Goal: Task Accomplishment & Management: Manage account settings

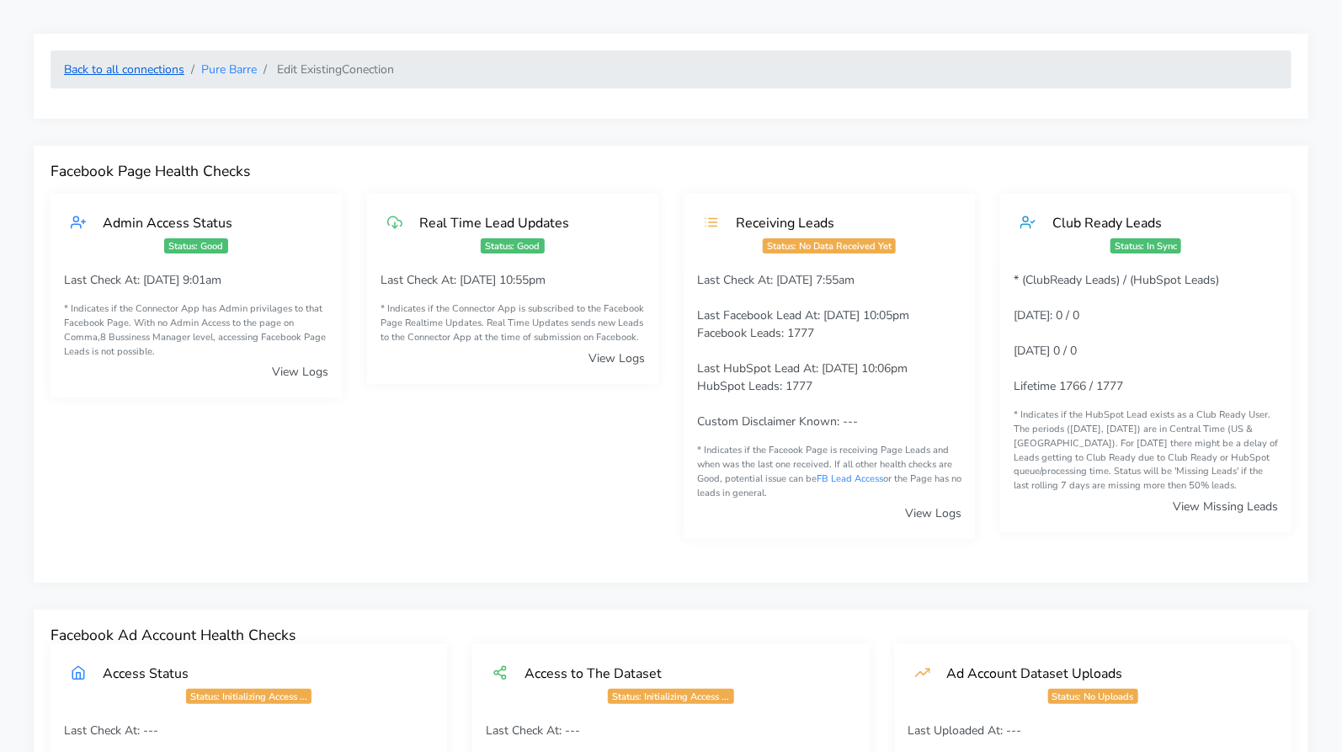
click at [147, 72] on link "Back to all connections" at bounding box center [124, 69] width 120 height 16
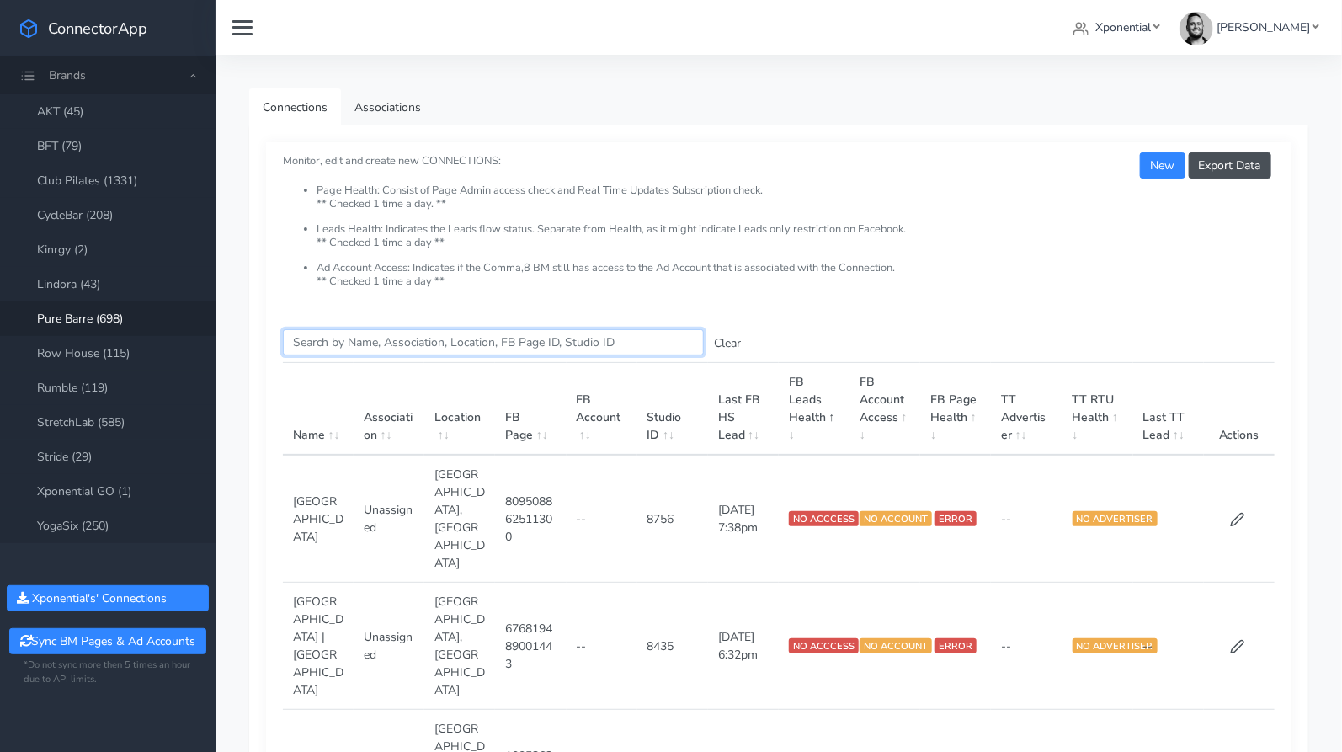
click at [384, 342] on input "Search this table" at bounding box center [493, 342] width 421 height 26
click at [89, 186] on link "Club Pilates (1331)" at bounding box center [108, 180] width 216 height 35
click at [361, 344] on input "Search this table" at bounding box center [493, 342] width 421 height 26
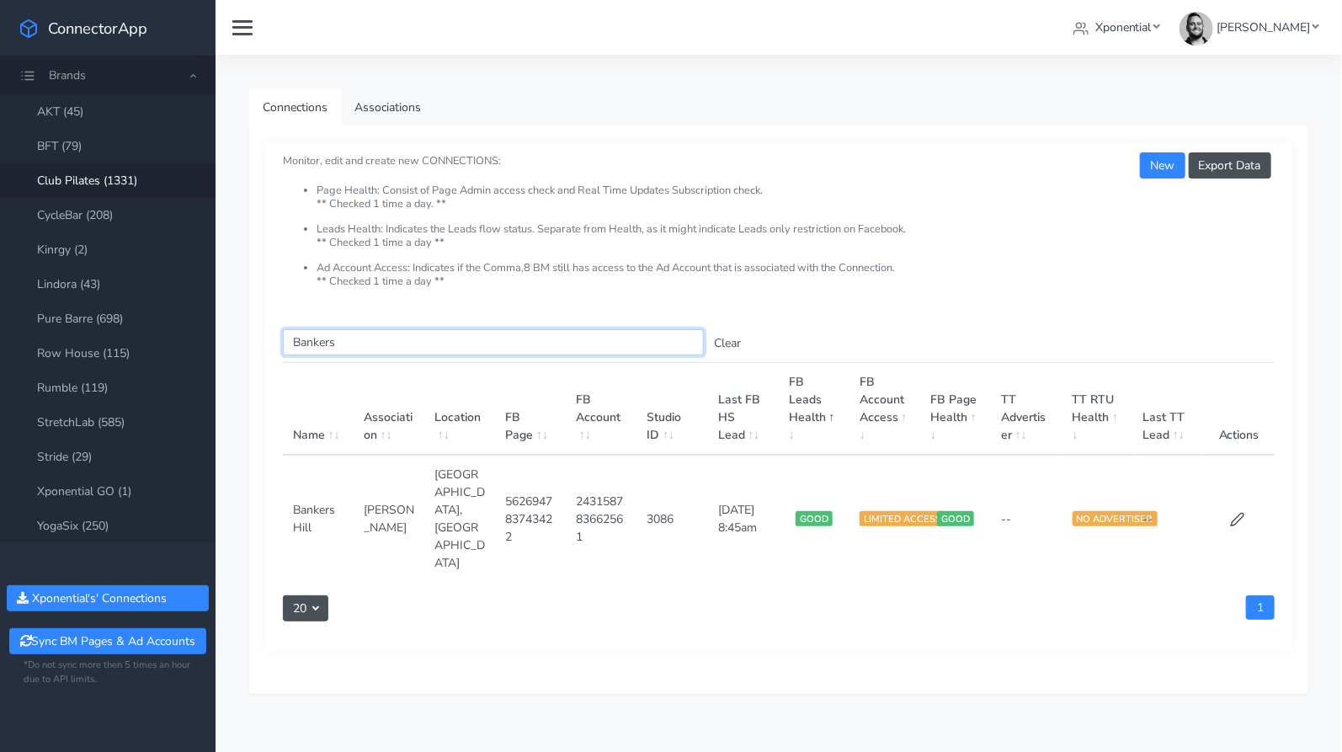
type input "Bankers"
drag, startPoint x: 1225, startPoint y: 496, endPoint x: 1238, endPoint y: 494, distance: 12.7
click at [1231, 496] on td at bounding box center [1239, 518] width 71 height 127
click at [1242, 512] on icon at bounding box center [1237, 519] width 15 height 15
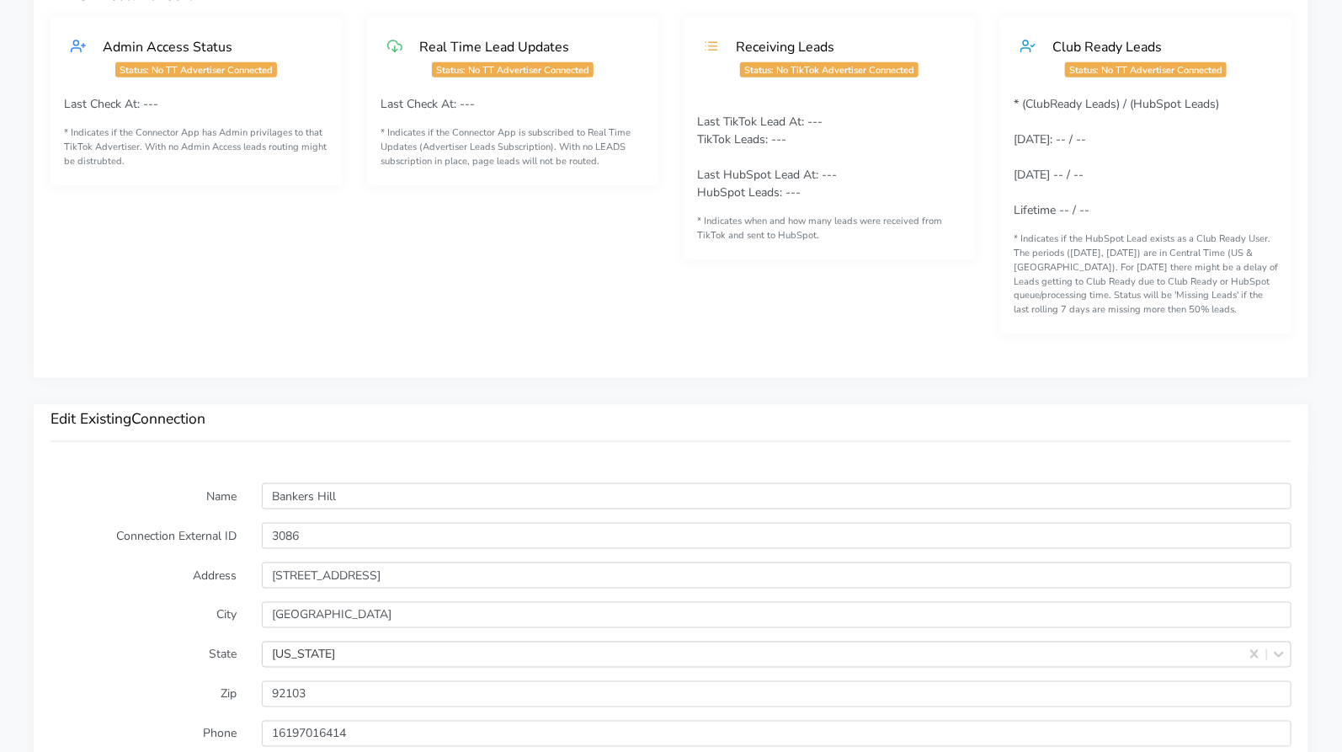
scroll to position [1317, 0]
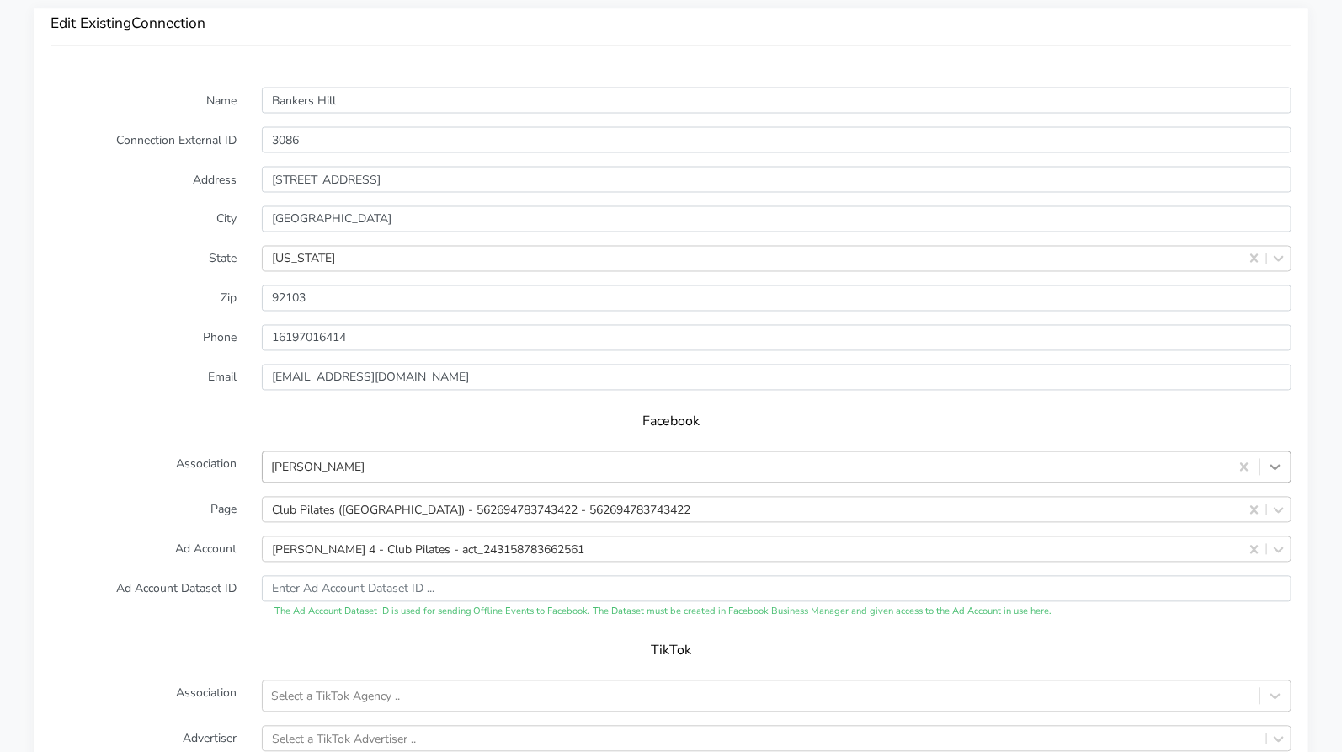
click at [1278, 467] on icon at bounding box center [1275, 467] width 17 height 17
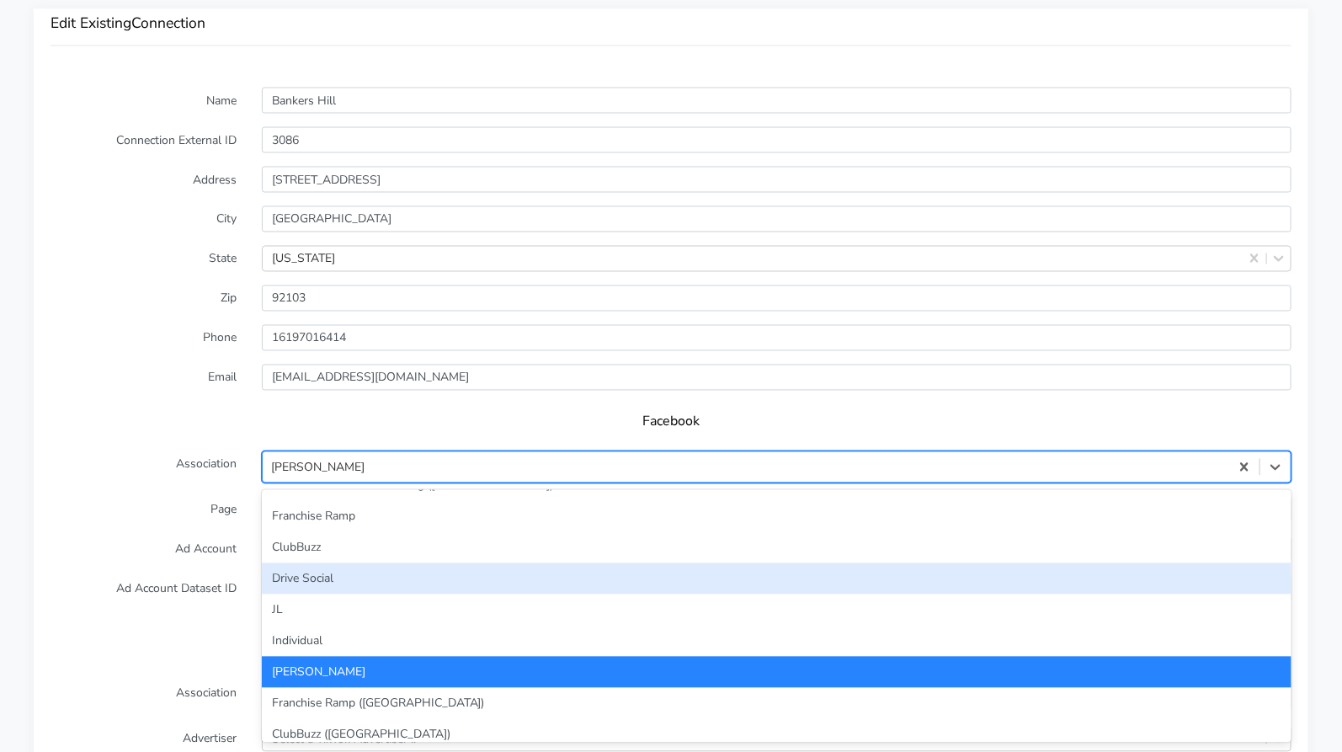
scroll to position [28, 0]
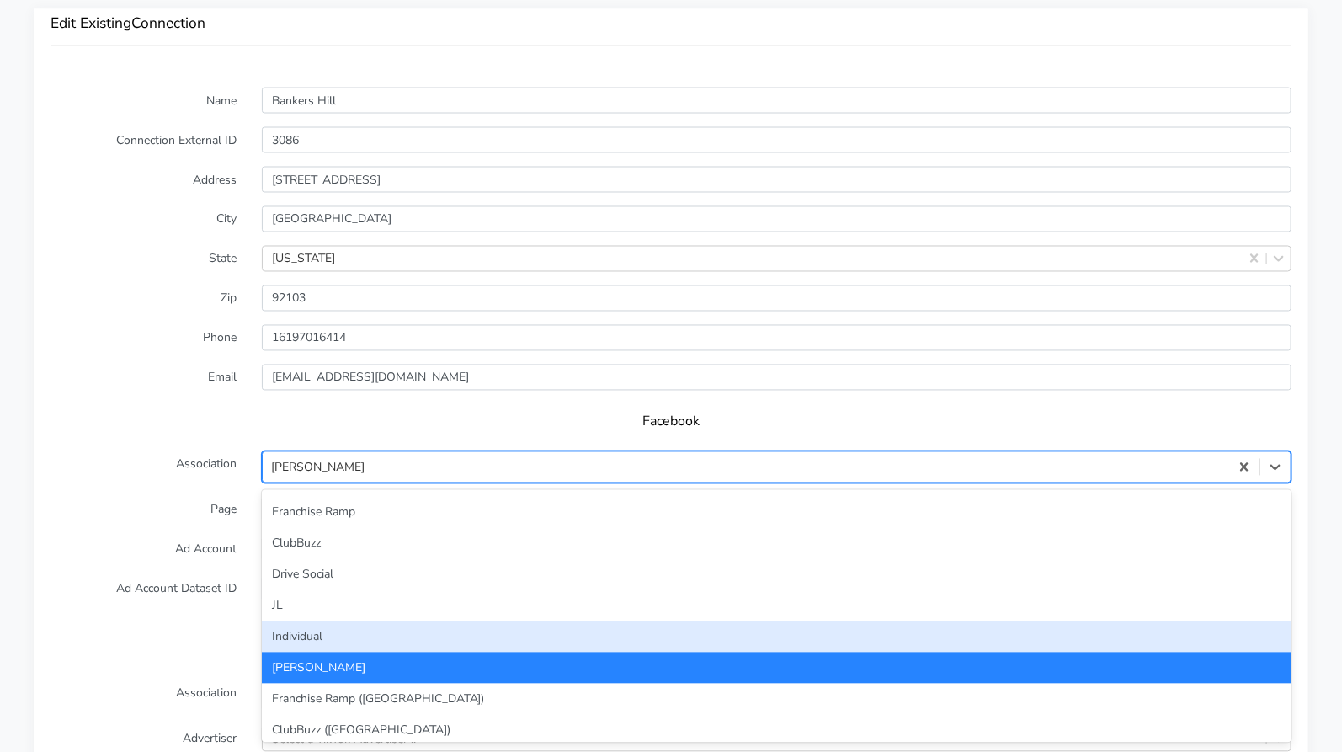
click at [566, 627] on div "Franchise Focused Marketing (CA) Franchise Ramp ClubBuzz Drive Social JL Indivi…" at bounding box center [777, 616] width 1030 height 253
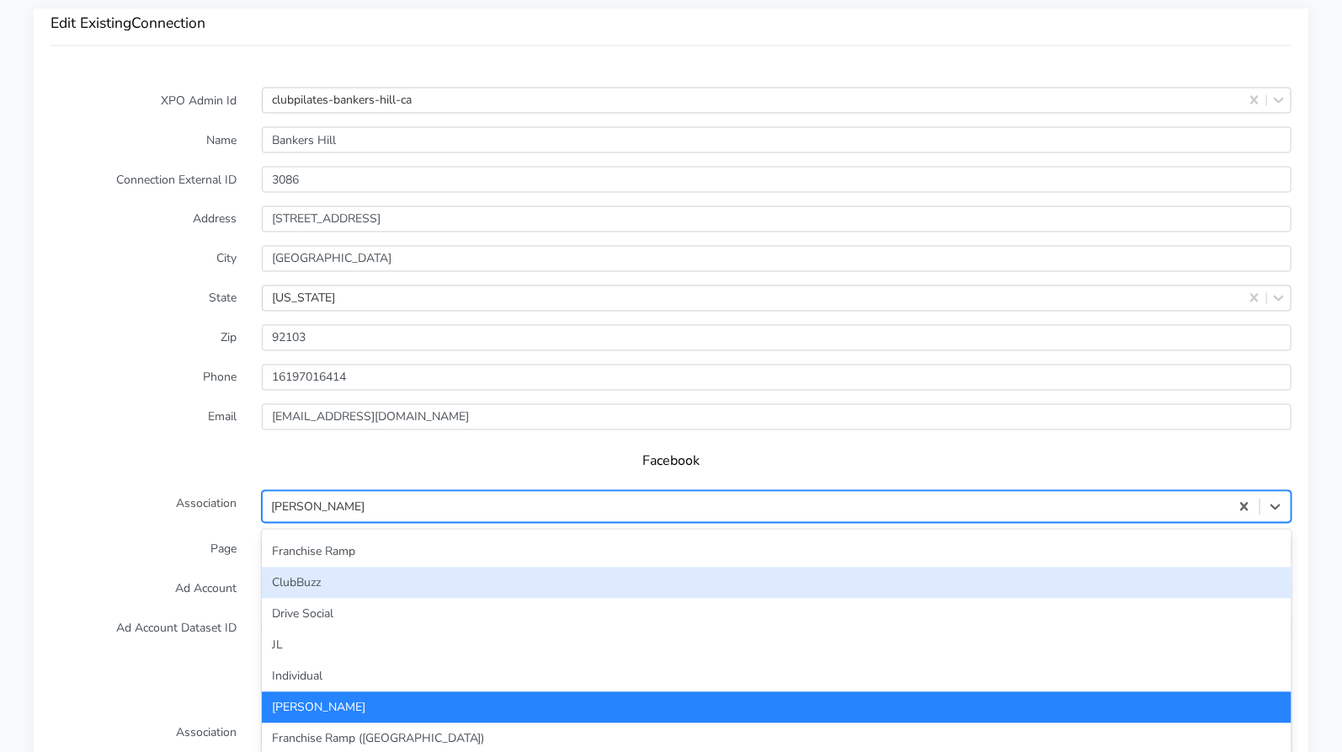
click at [175, 558] on label "Page" at bounding box center [143, 549] width 211 height 26
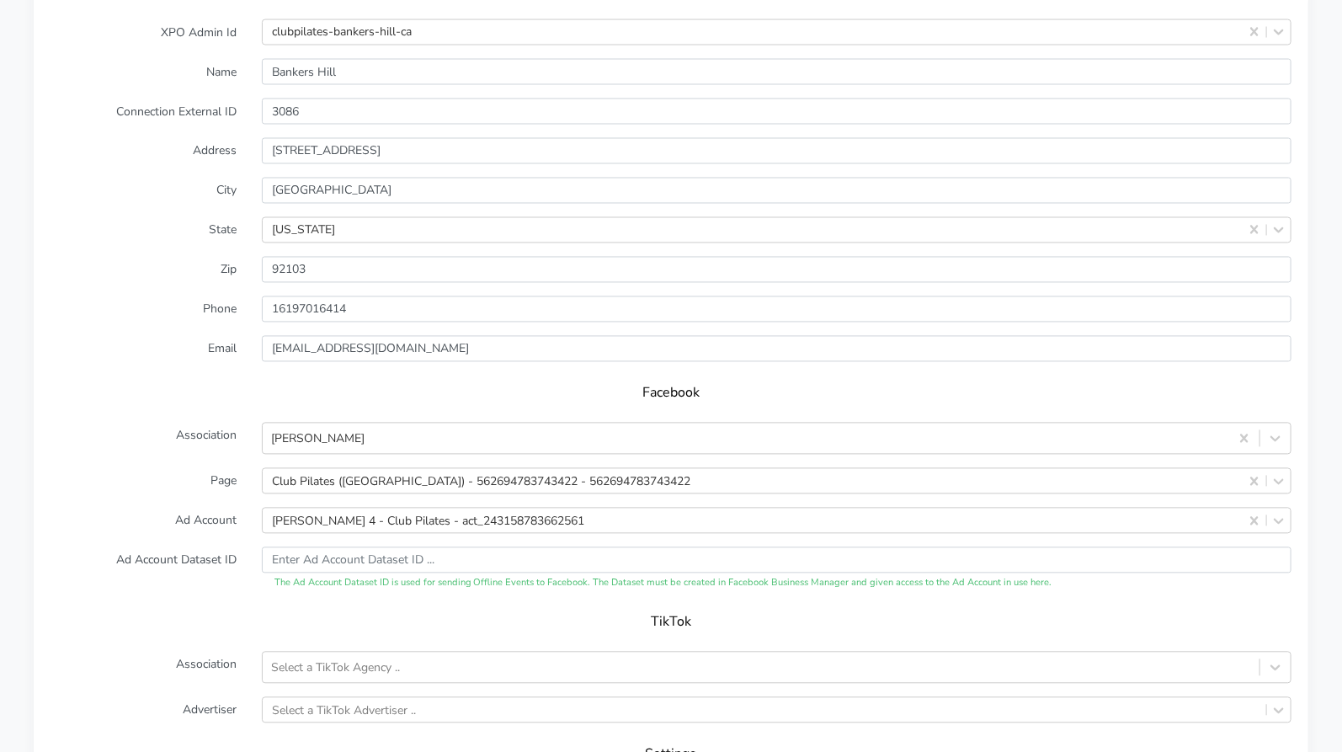
scroll to position [1408, 0]
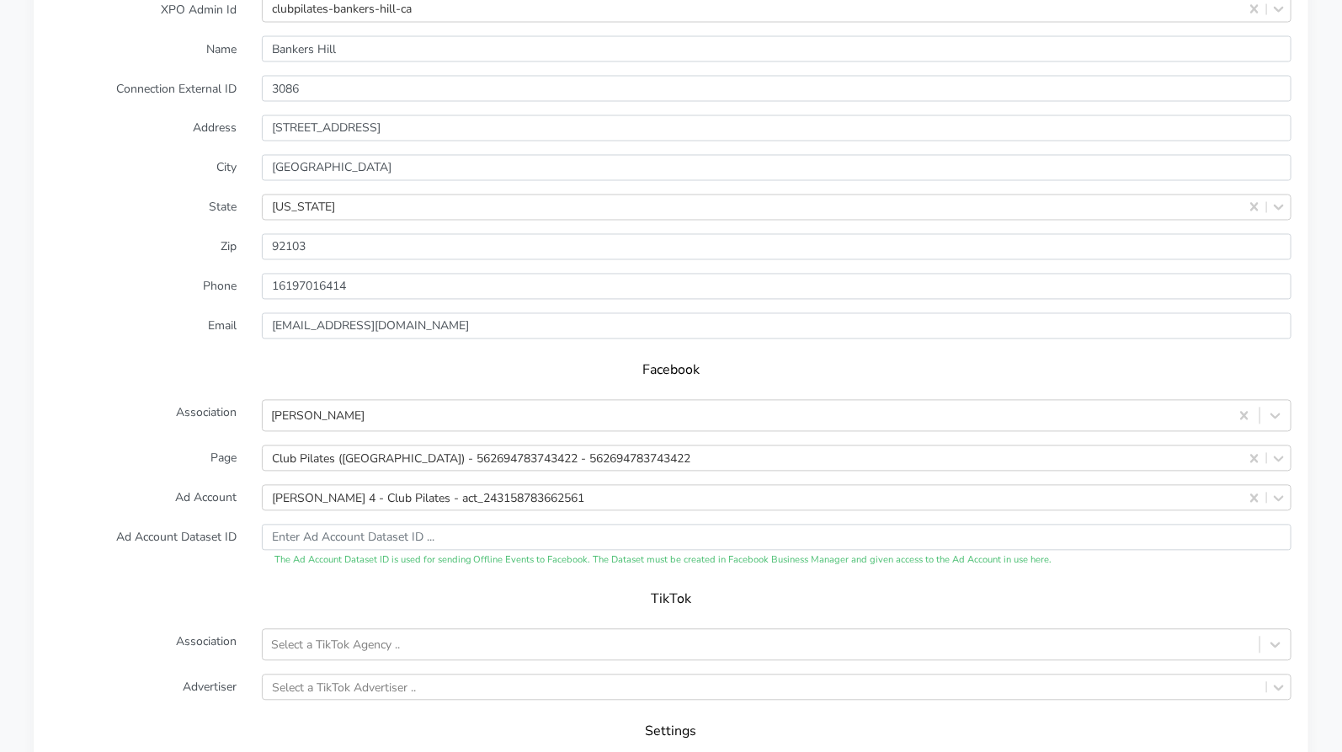
click at [179, 519] on form "XPO Admin Id clubpilates-bankers-hill-ca Name Bankers Hill Connection External …" at bounding box center [671, 412] width 1241 height 830
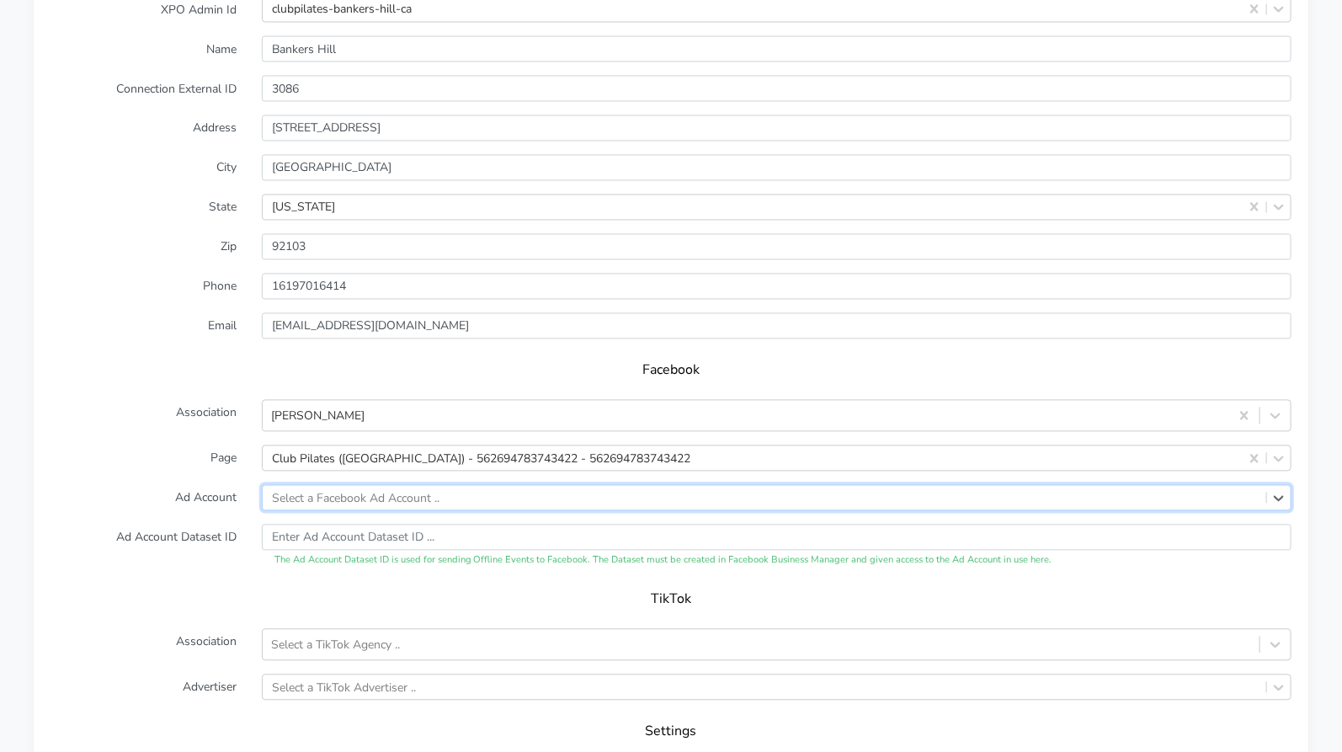
paste input "641455232353415"
type input "641455232353415"
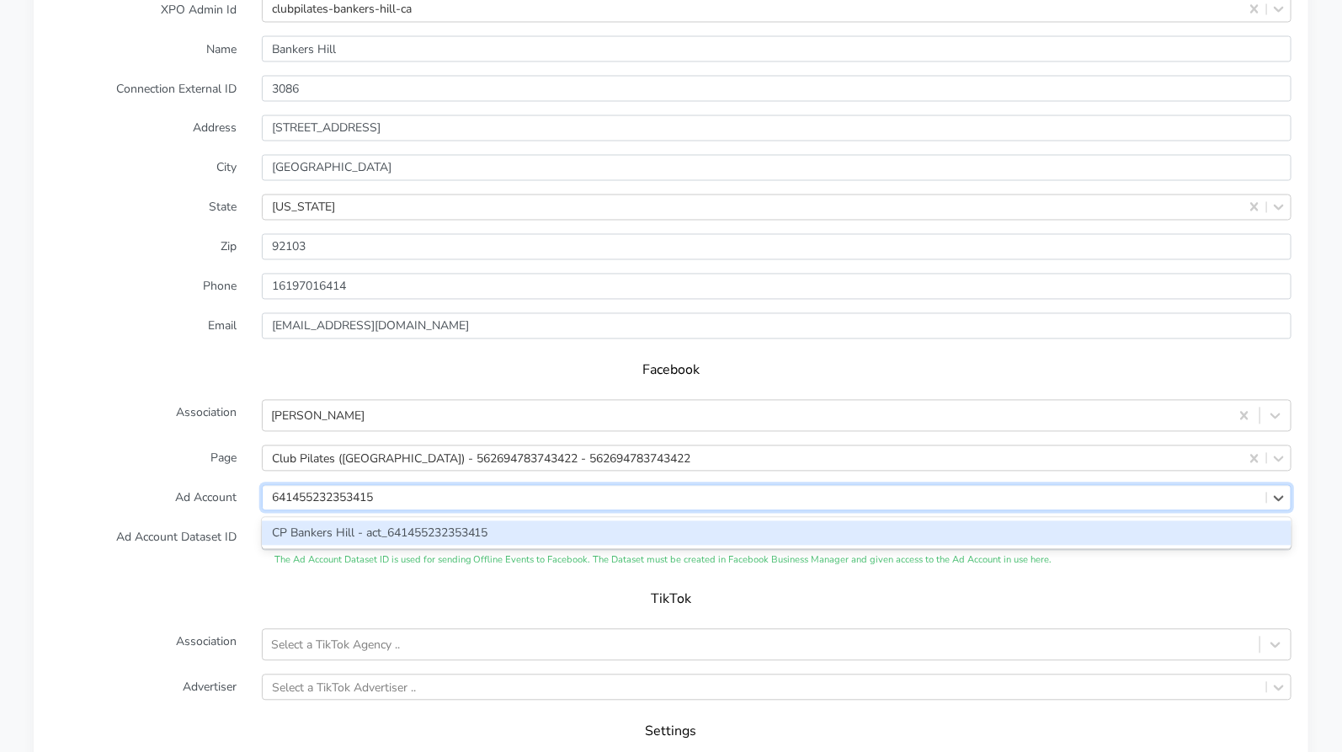
click at [402, 530] on div "CP Bankers Hill - act_641455232353415" at bounding box center [777, 533] width 1030 height 24
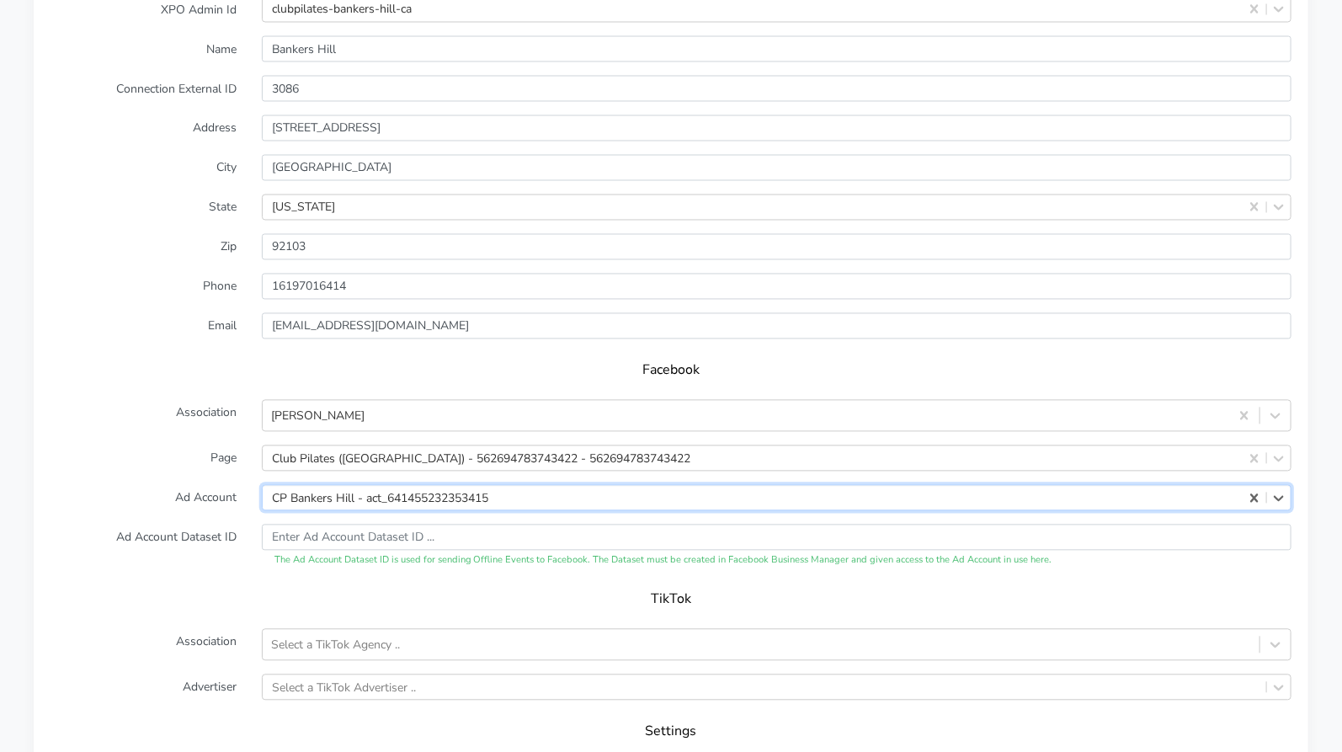
click at [187, 518] on form "XPO Admin Id clubpilates-bankers-hill-ca Name Bankers Hill Connection External …" at bounding box center [671, 412] width 1241 height 830
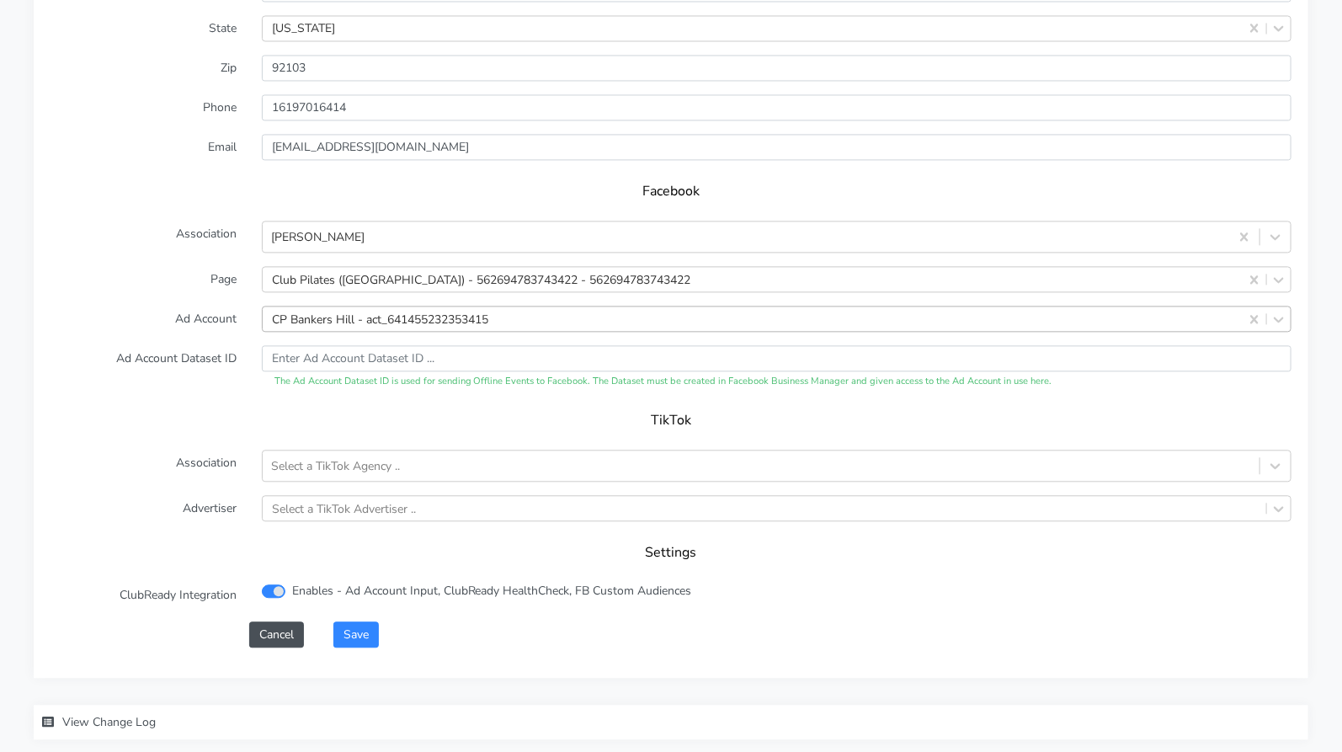
scroll to position [1607, 0]
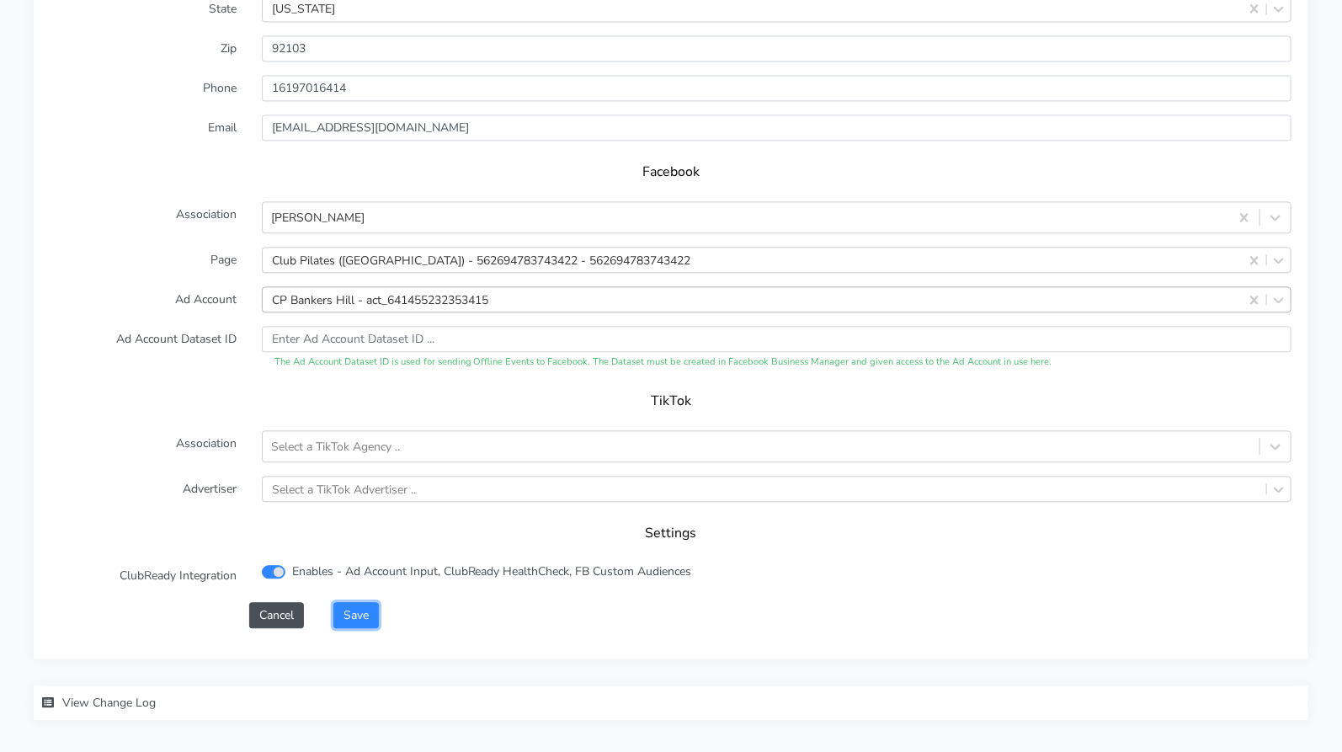
drag, startPoint x: 358, startPoint y: 611, endPoint x: 444, endPoint y: 620, distance: 86.3
click at [444, 620] on div "Save" at bounding box center [813, 615] width 984 height 26
click at [1275, 217] on icon at bounding box center [1275, 217] width 17 height 17
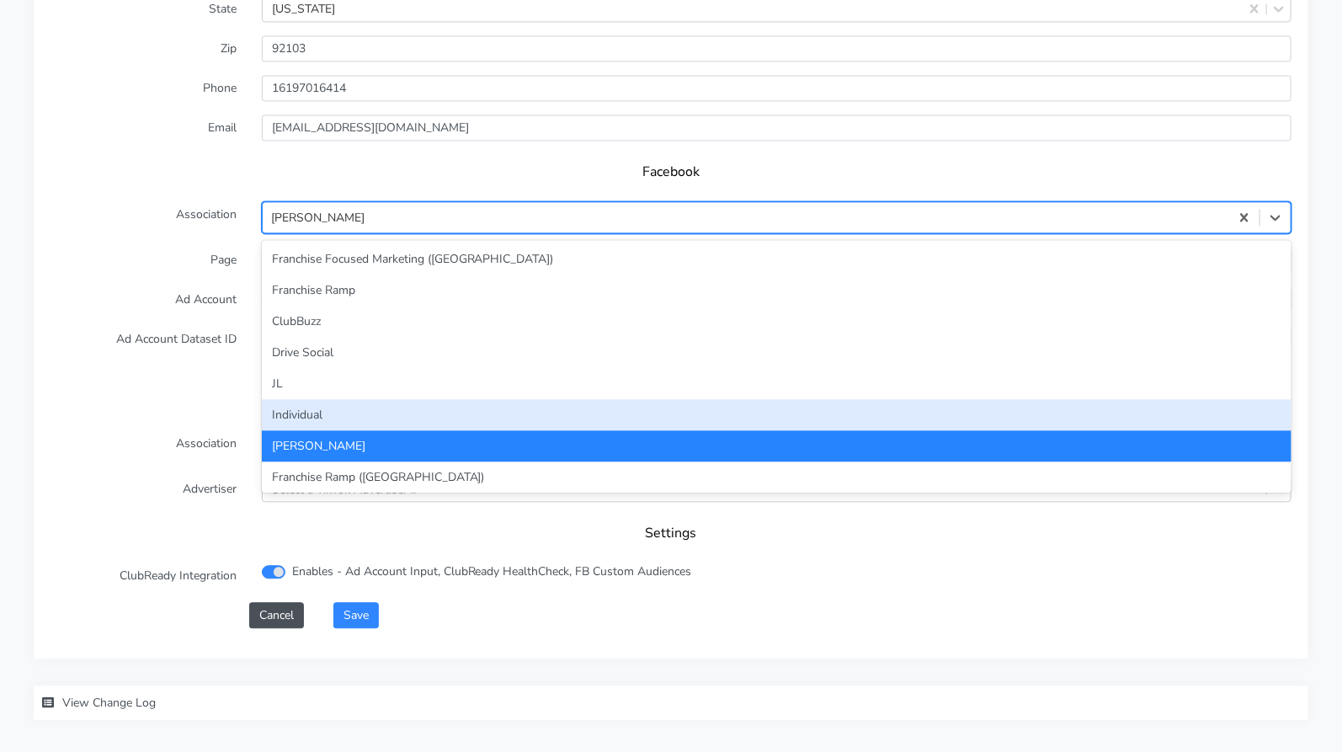
click at [713, 411] on div "Individual" at bounding box center [777, 414] width 1030 height 31
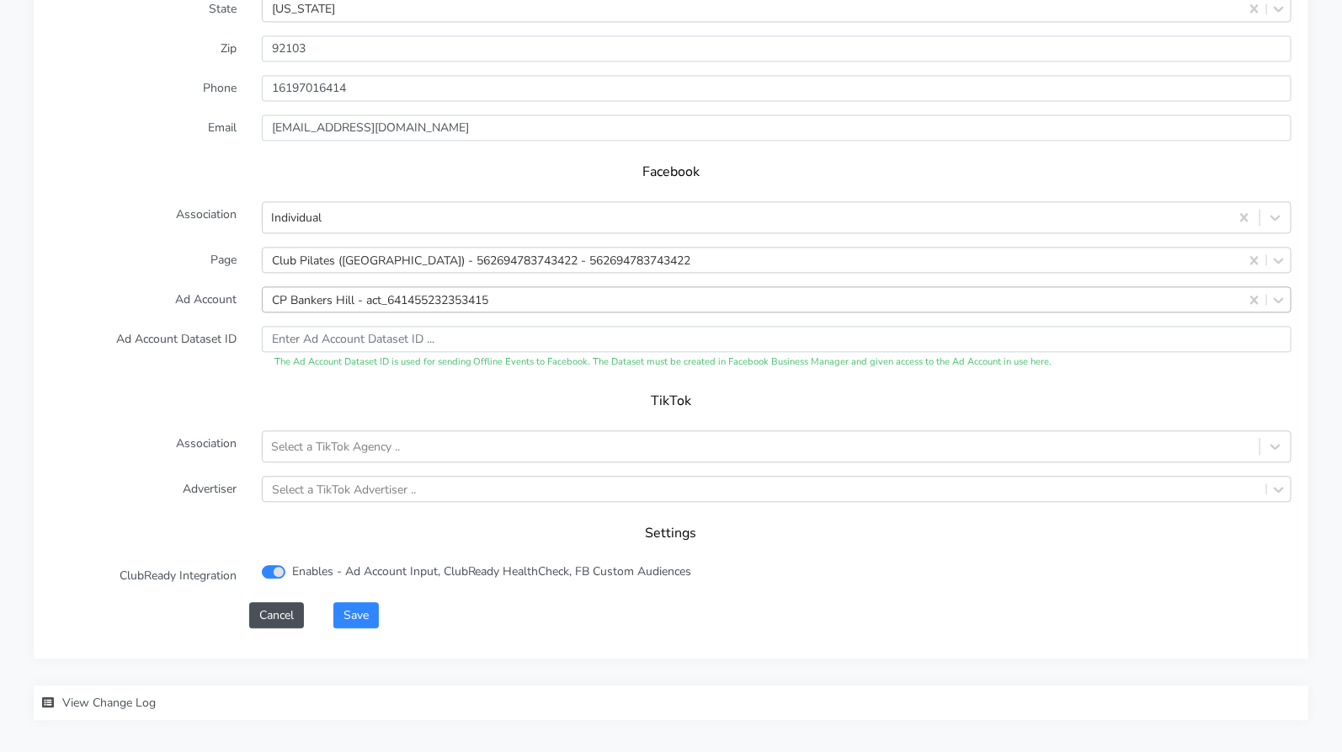
click at [141, 359] on label "Ad Account Dataset ID" at bounding box center [143, 348] width 211 height 44
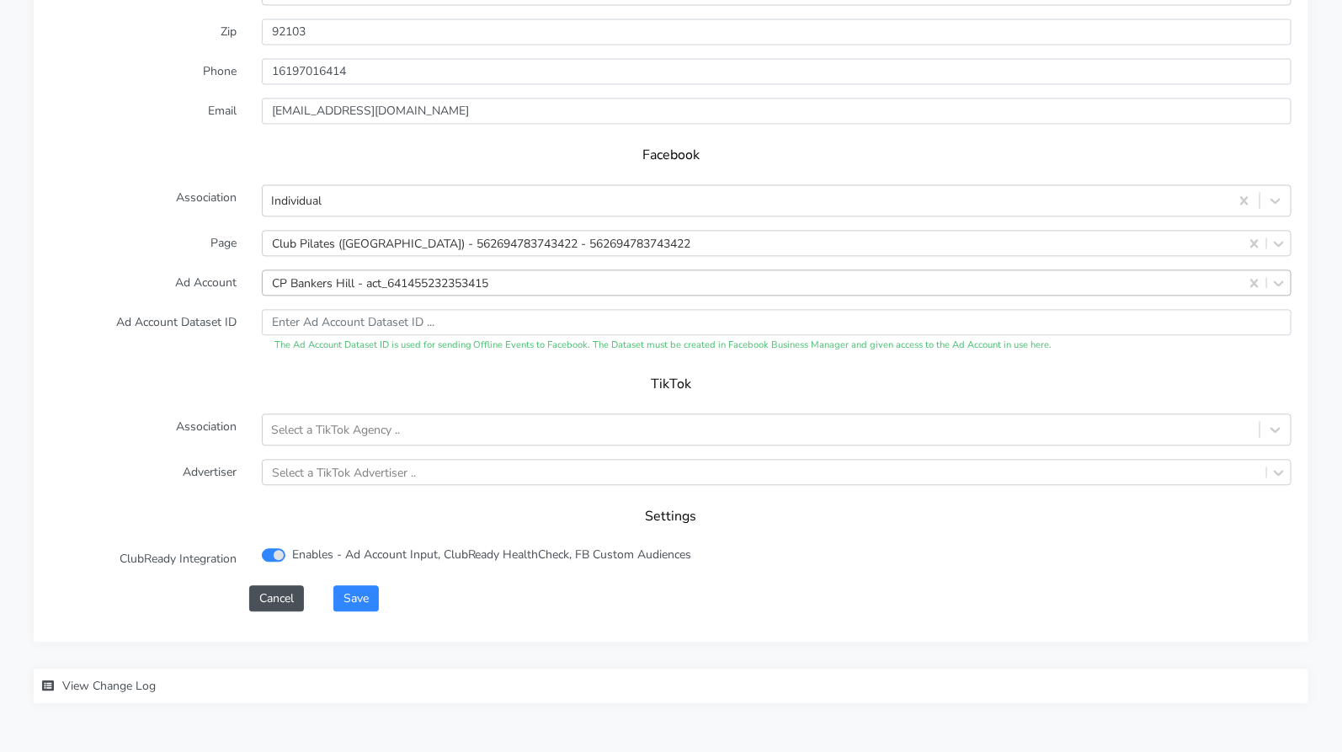
scroll to position [1627, 0]
click at [438, 614] on div "XPO Admin Id clubpilates-bankers-hill-ca Name Bankers Hill Connection External …" at bounding box center [671, 200] width 1275 height 878
click at [358, 589] on button "Save" at bounding box center [356, 595] width 45 height 26
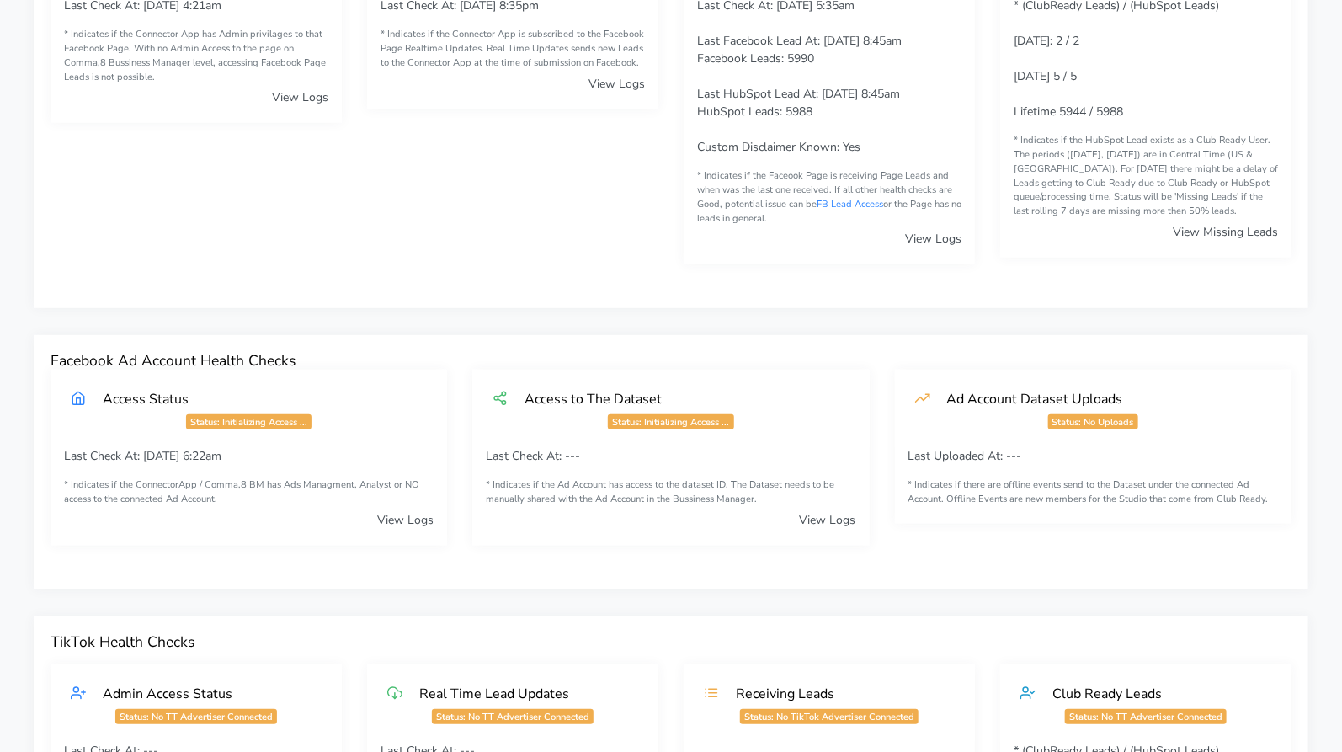
scroll to position [0, 0]
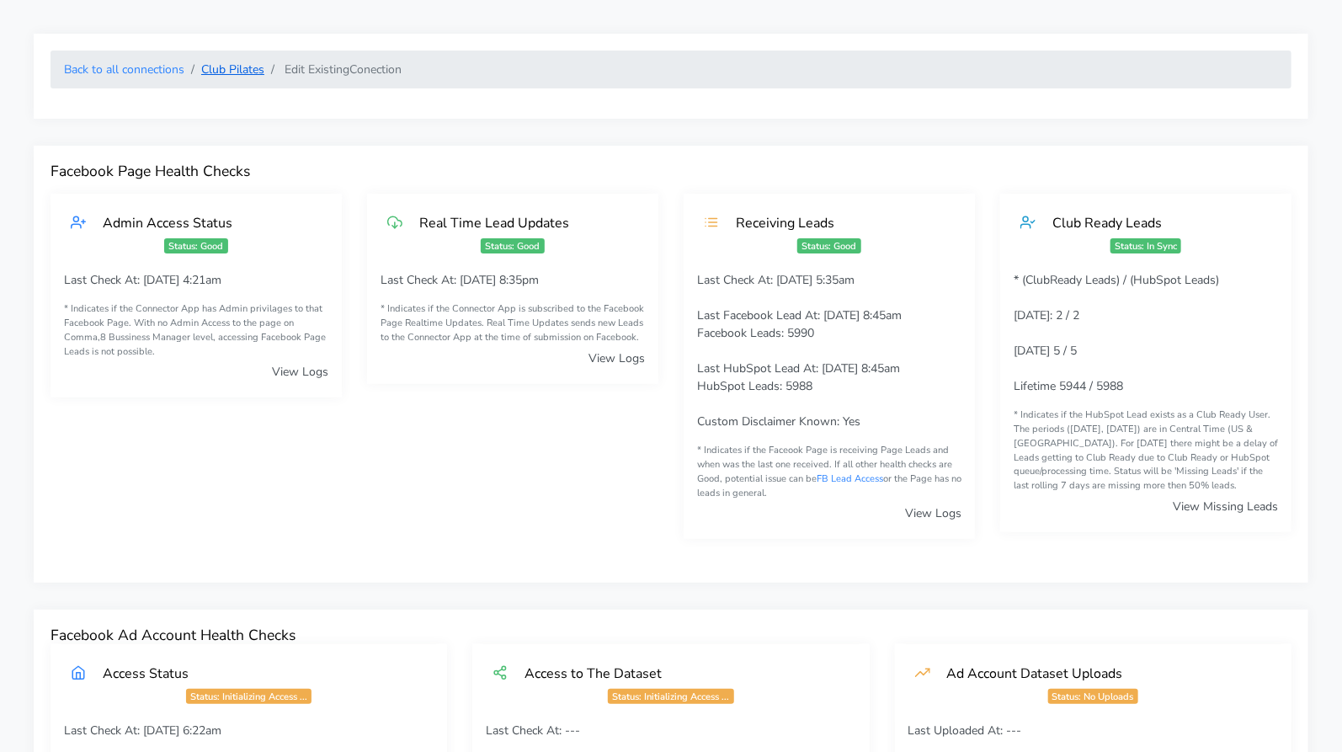
click at [237, 72] on link "Club Pilates" at bounding box center [232, 69] width 63 height 16
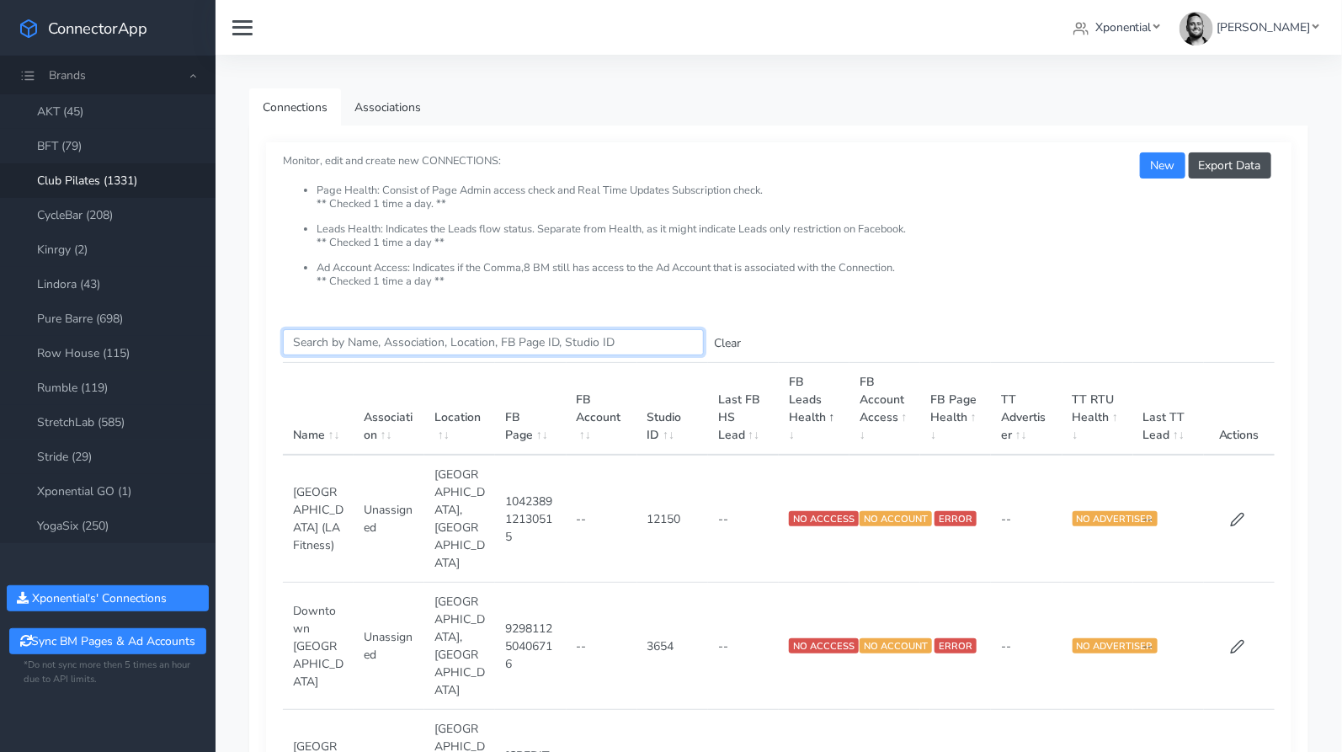
click at [367, 340] on input "Search this table" at bounding box center [493, 342] width 421 height 26
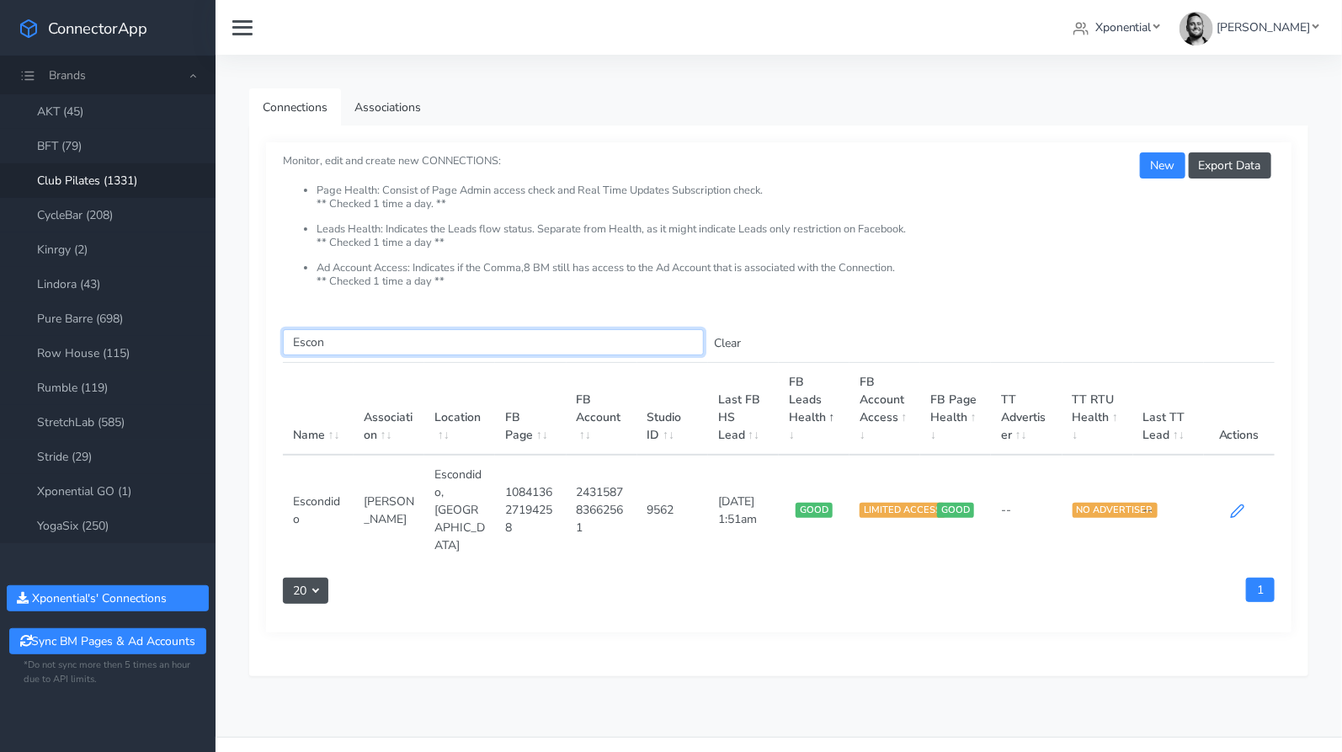
type input "Escon"
click at [1231, 504] on icon at bounding box center [1237, 511] width 15 height 15
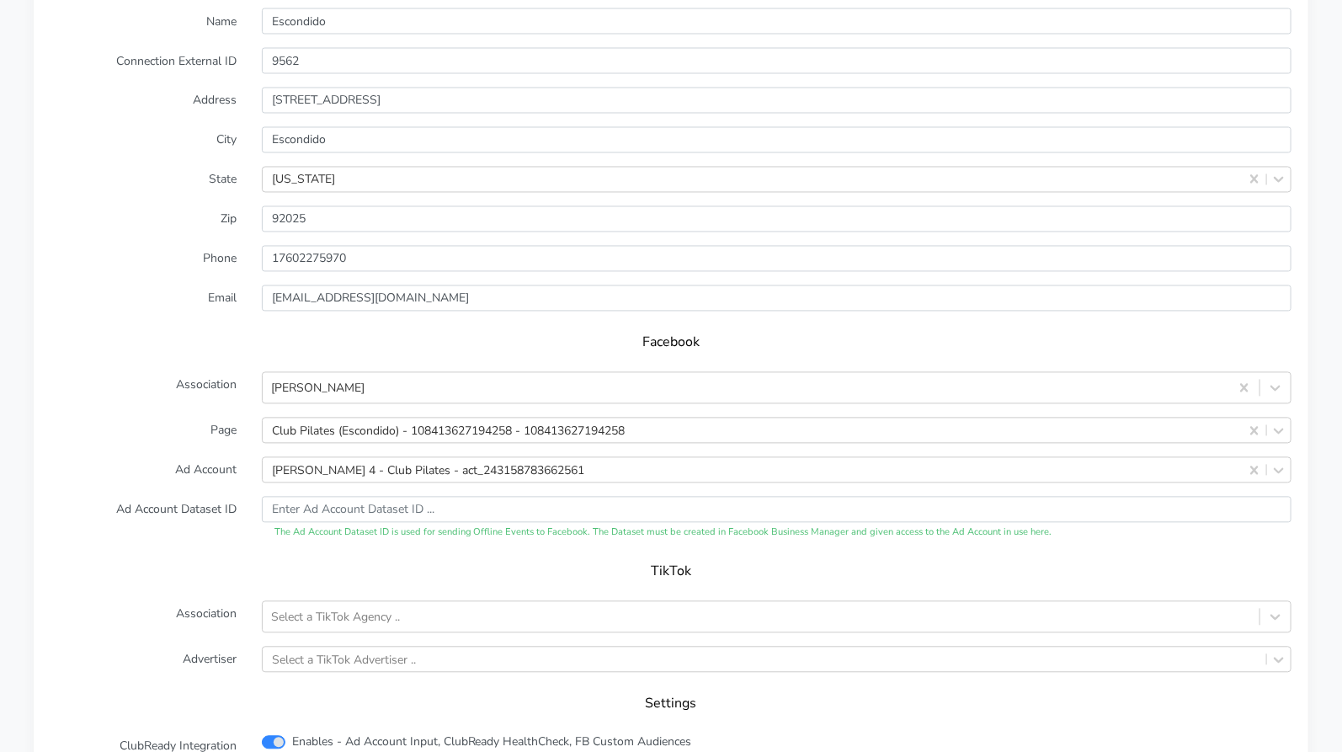
scroll to position [1438, 0]
click at [1278, 386] on icon at bounding box center [1276, 387] width 10 height 6
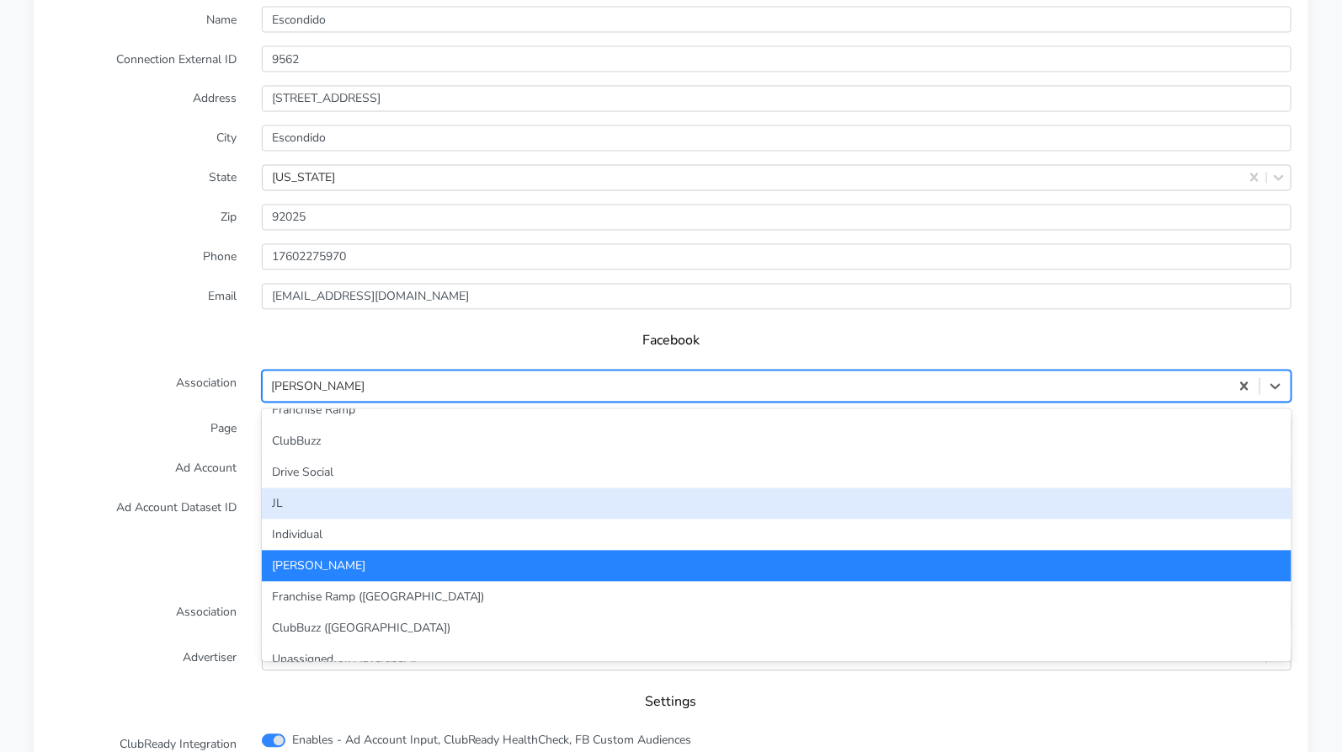
scroll to position [59, 0]
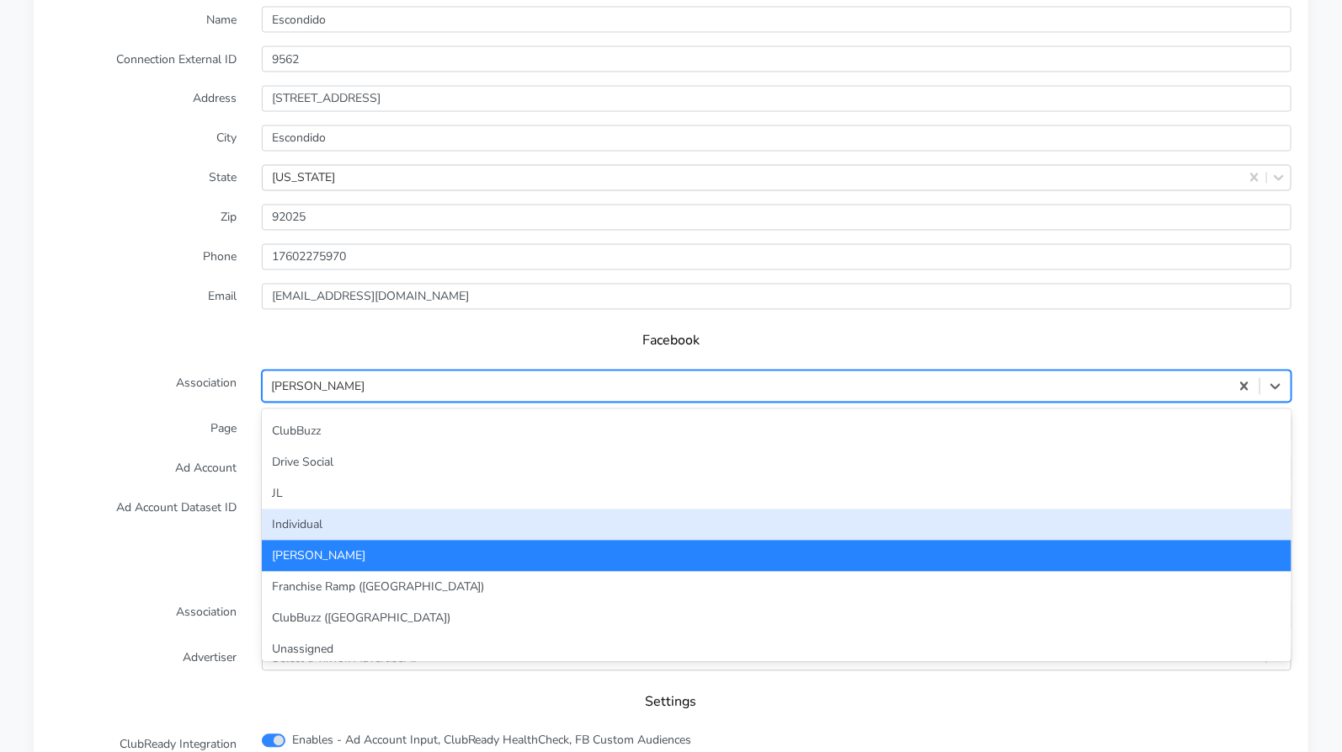
click at [702, 527] on div "Individual" at bounding box center [777, 525] width 1030 height 31
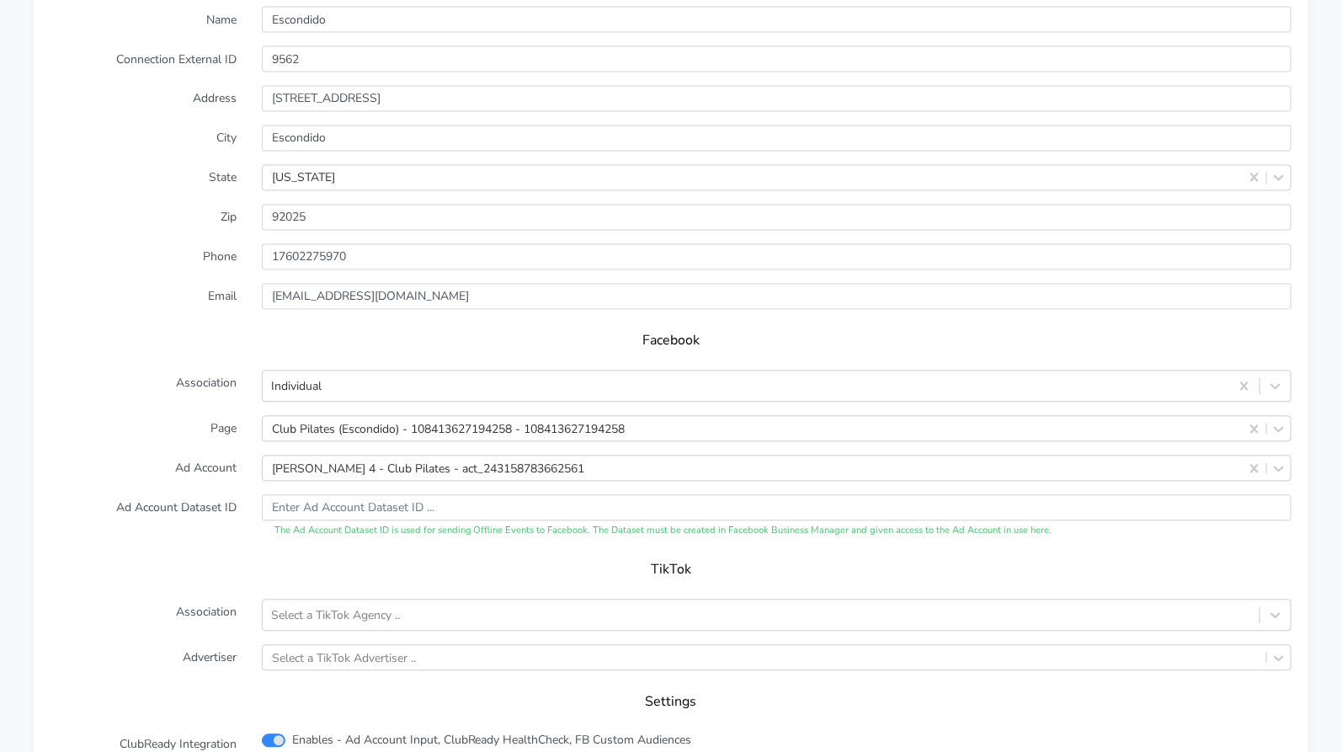
click at [173, 456] on label "Ad Account" at bounding box center [143, 469] width 211 height 26
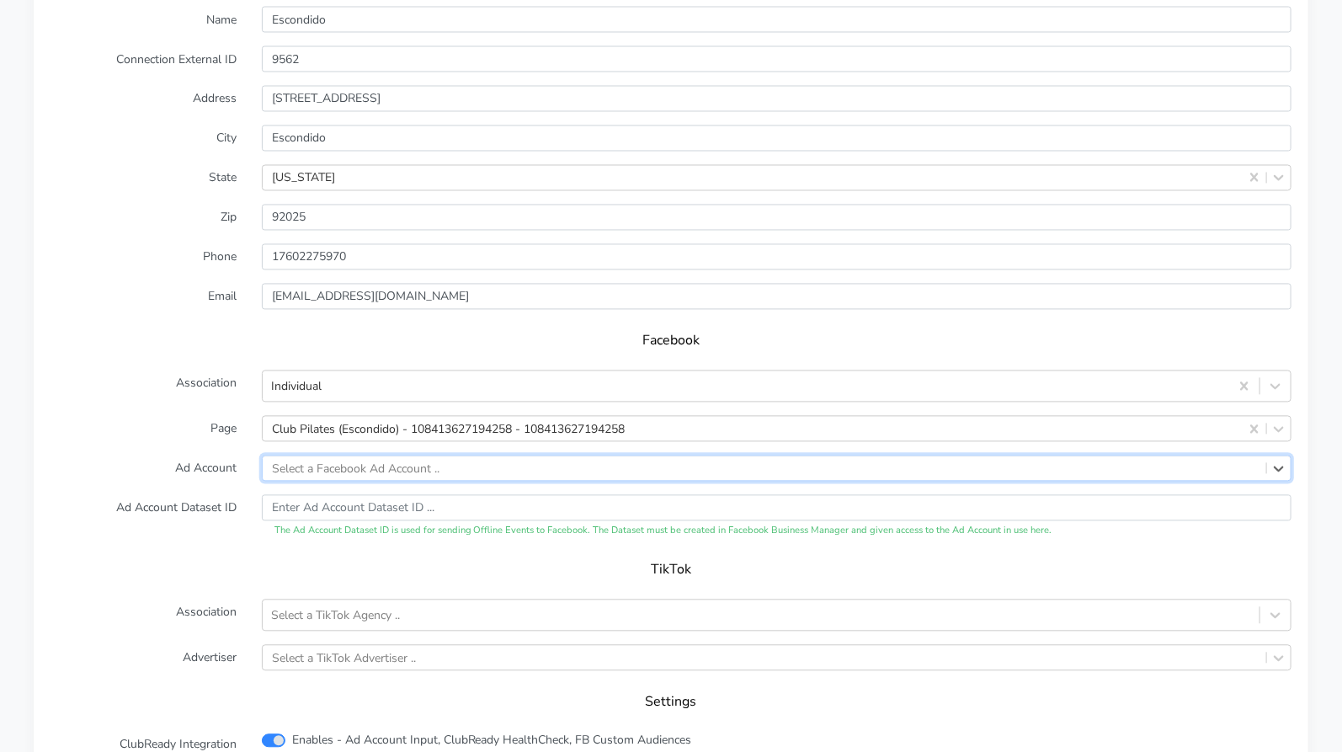
paste input "1144061617137981"
type input "1144061617137981"
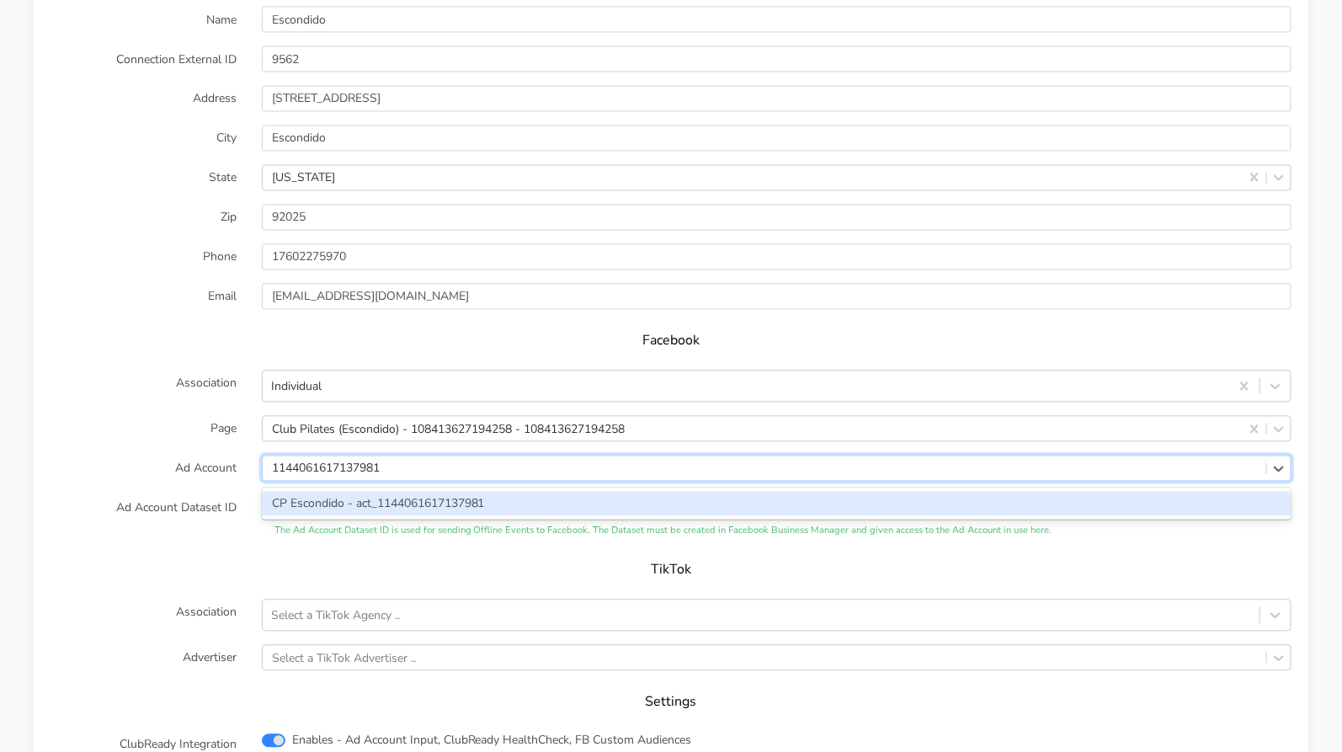
click at [451, 495] on div "CP Escondido - act_1144061617137981" at bounding box center [777, 504] width 1030 height 24
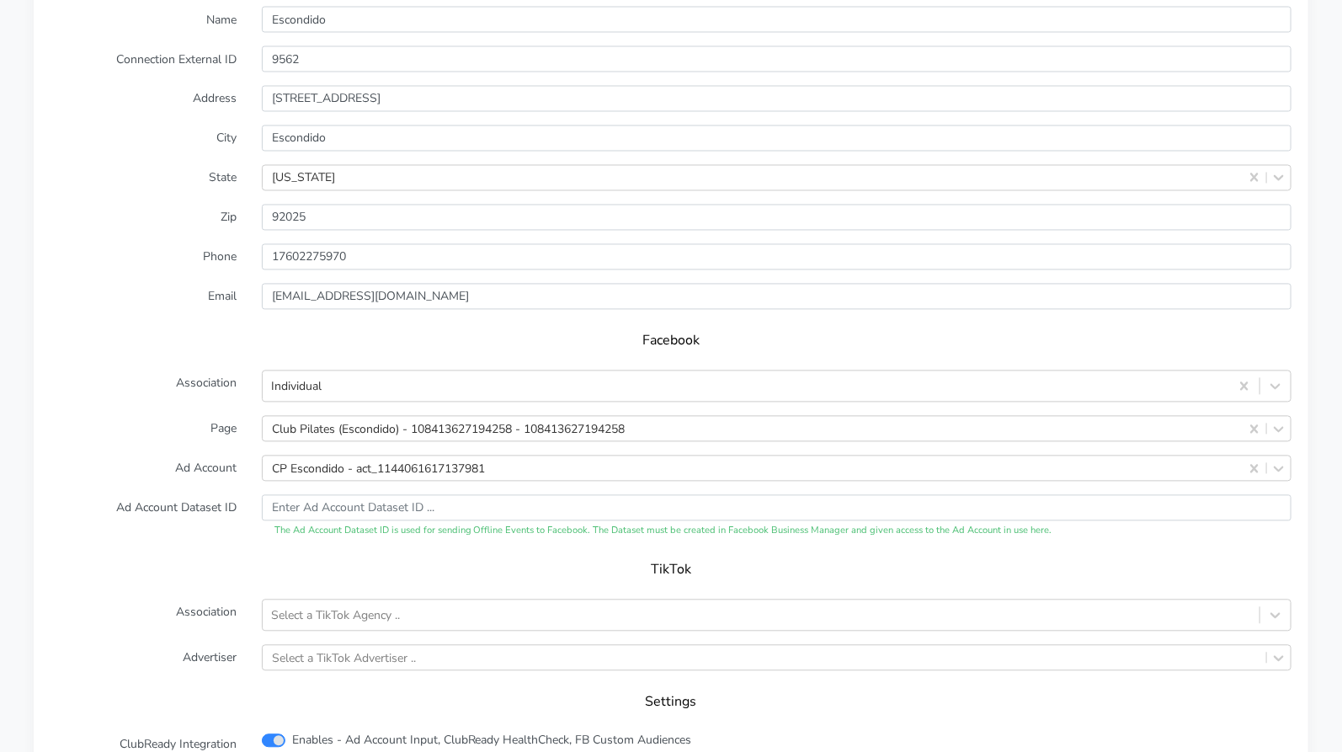
click at [167, 473] on label "Ad Account" at bounding box center [143, 469] width 211 height 26
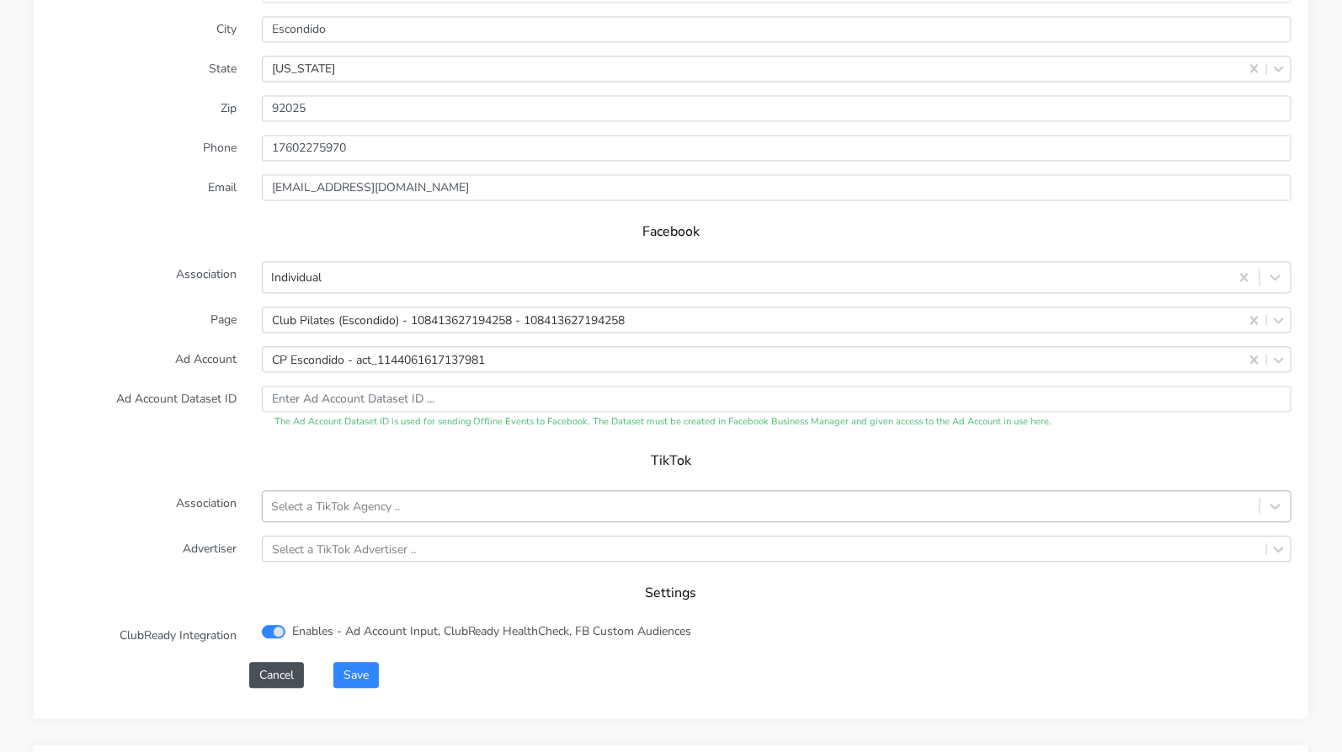
scroll to position [1567, 0]
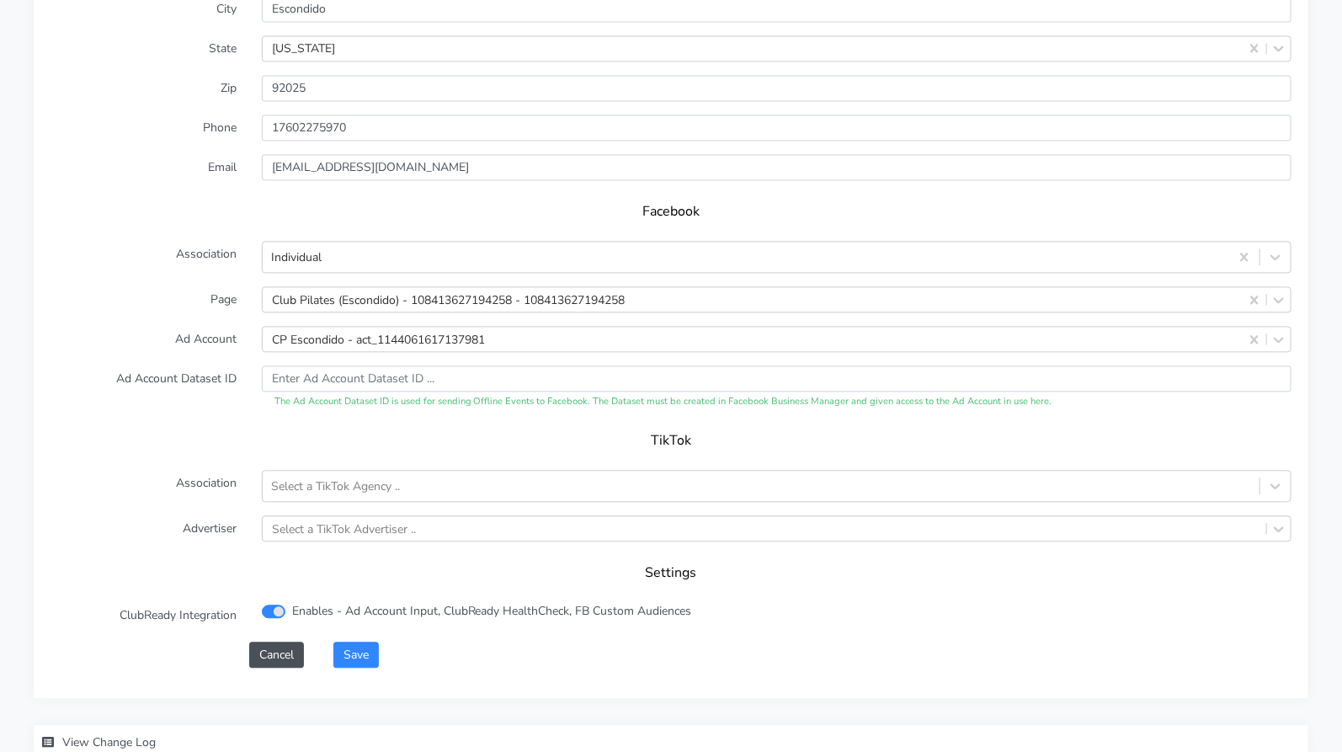
click at [398, 648] on div "Save" at bounding box center [813, 655] width 984 height 26
click at [363, 652] on button "Save" at bounding box center [356, 655] width 45 height 26
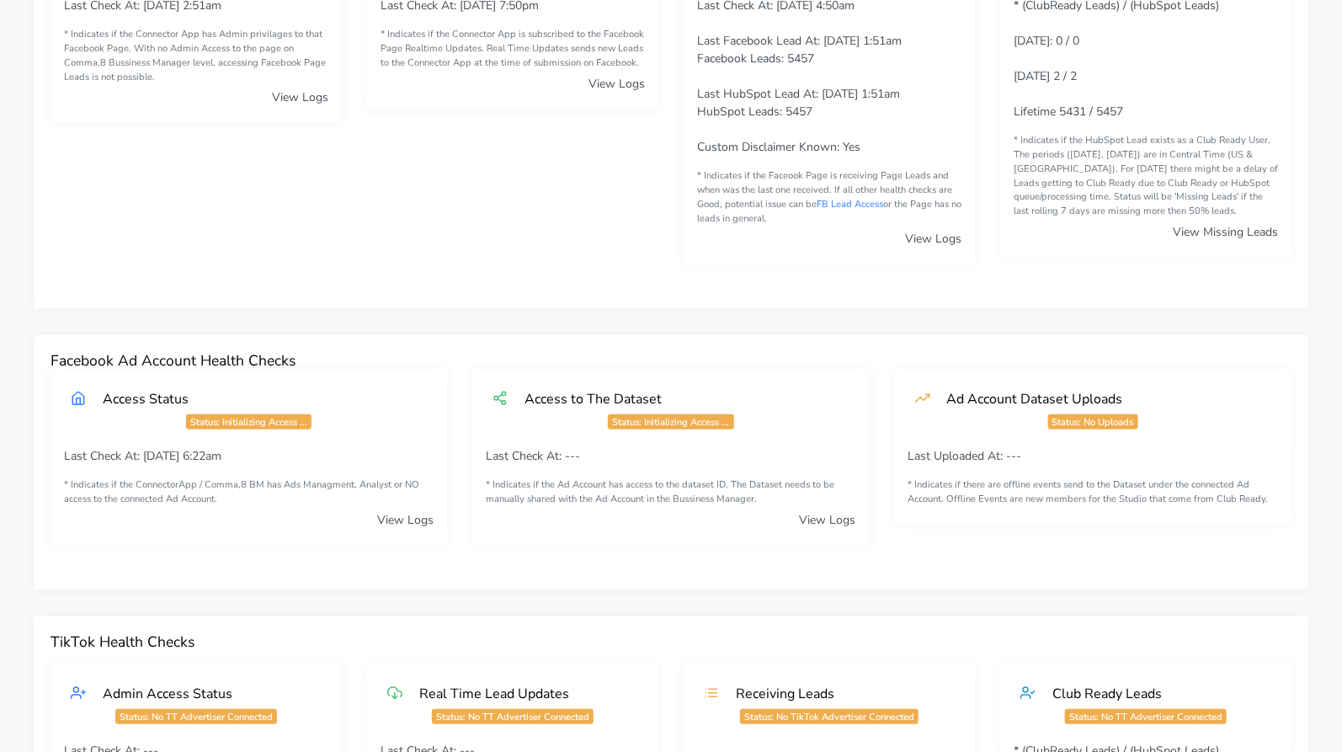
scroll to position [0, 0]
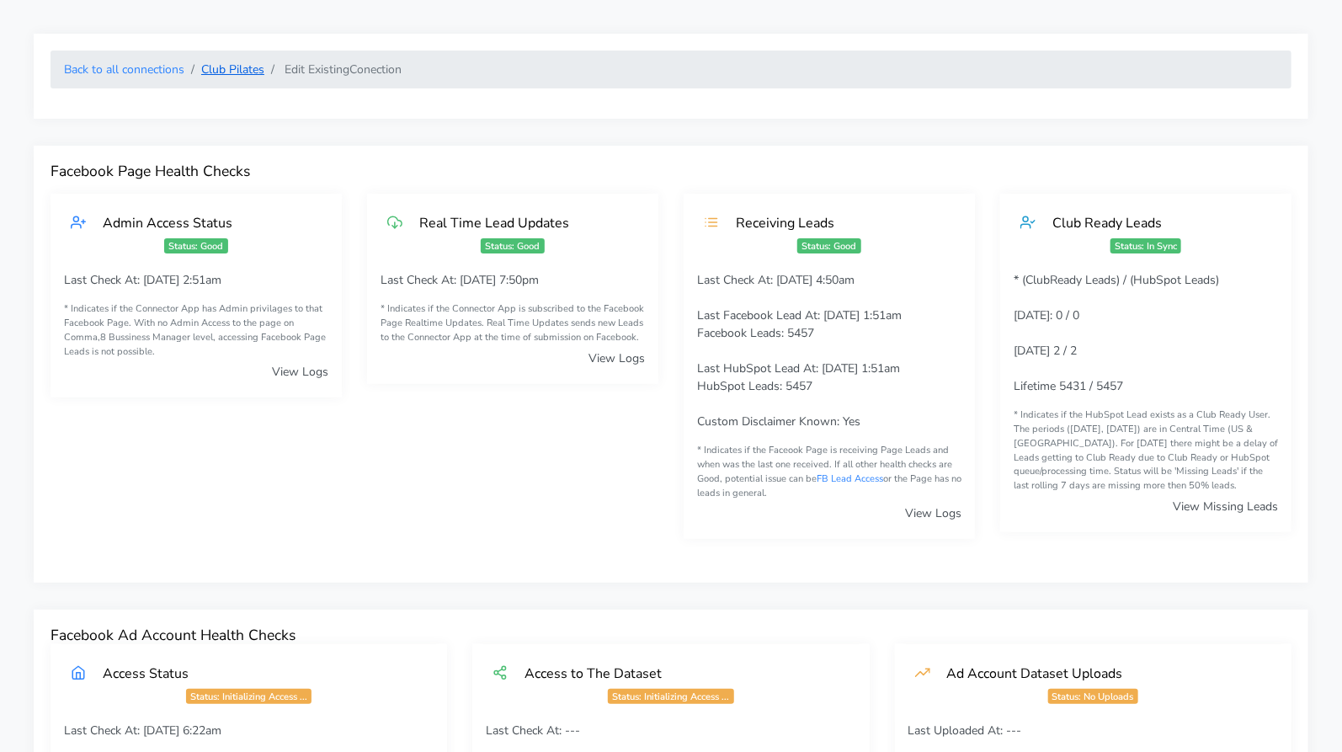
drag, startPoint x: 197, startPoint y: 121, endPoint x: 240, endPoint y: 69, distance: 67.6
click at [241, 67] on link "Club Pilates" at bounding box center [232, 69] width 63 height 16
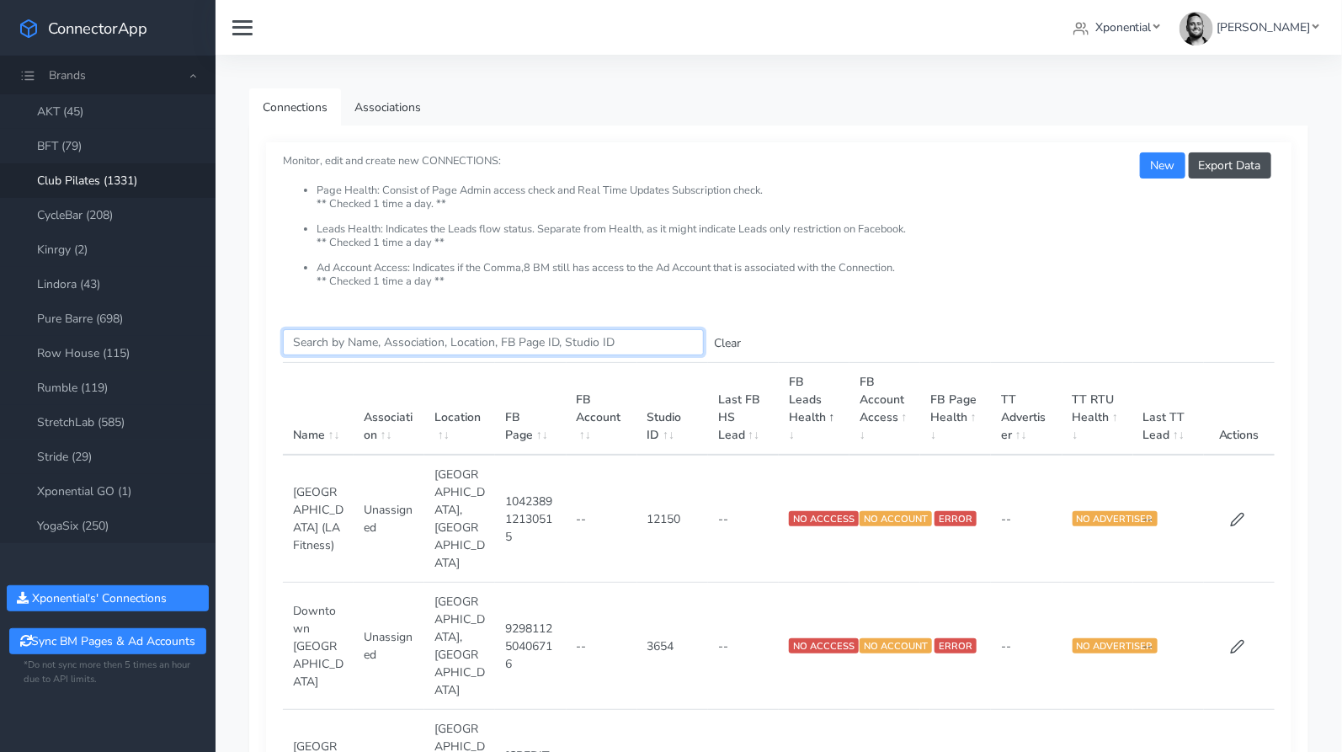
click at [346, 345] on input "Search this table" at bounding box center [493, 342] width 421 height 26
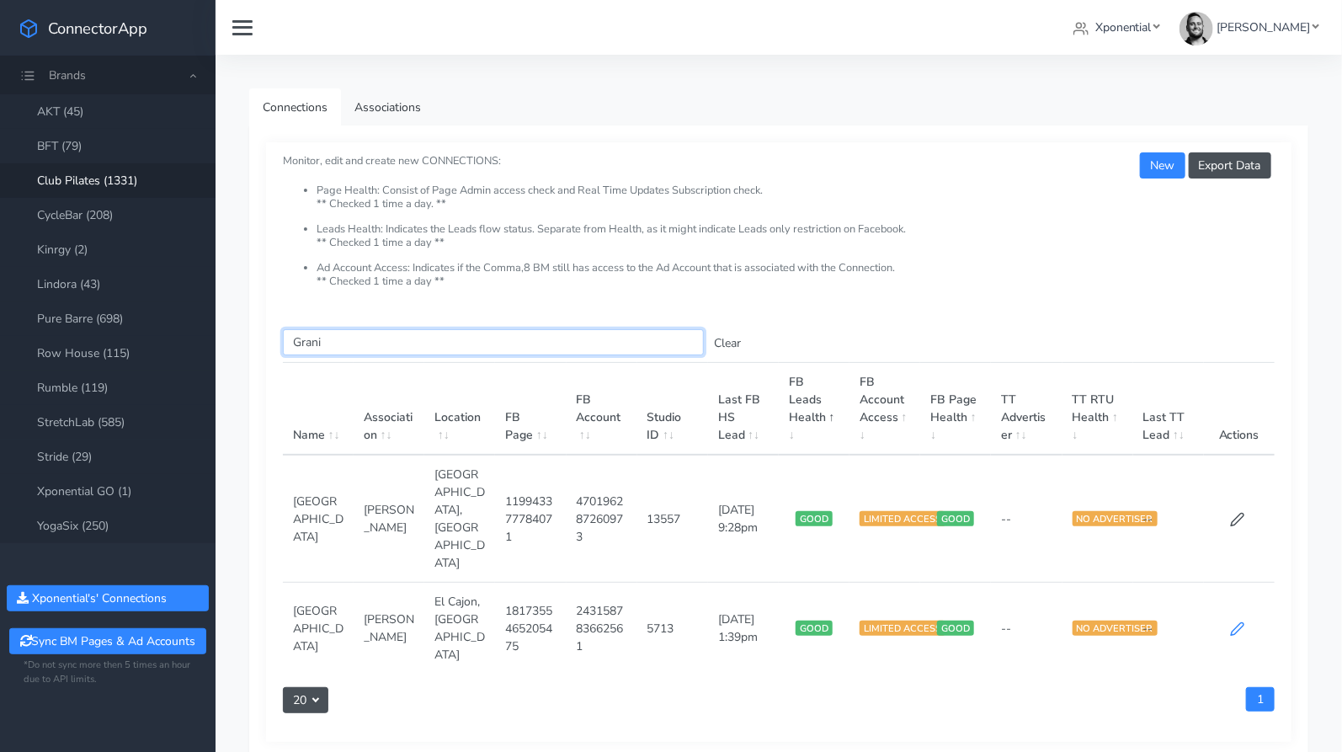
type input "Grani"
click at [1237, 622] on icon at bounding box center [1237, 629] width 15 height 15
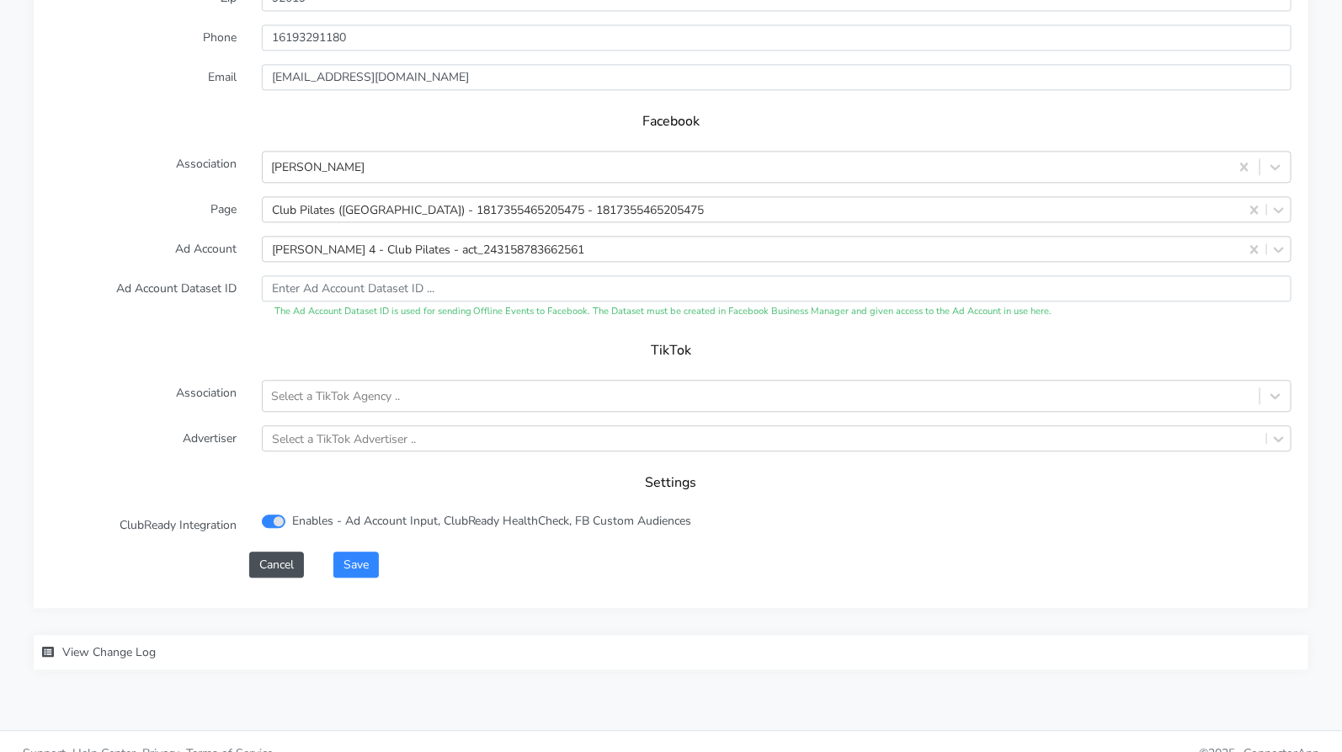
scroll to position [1676, 0]
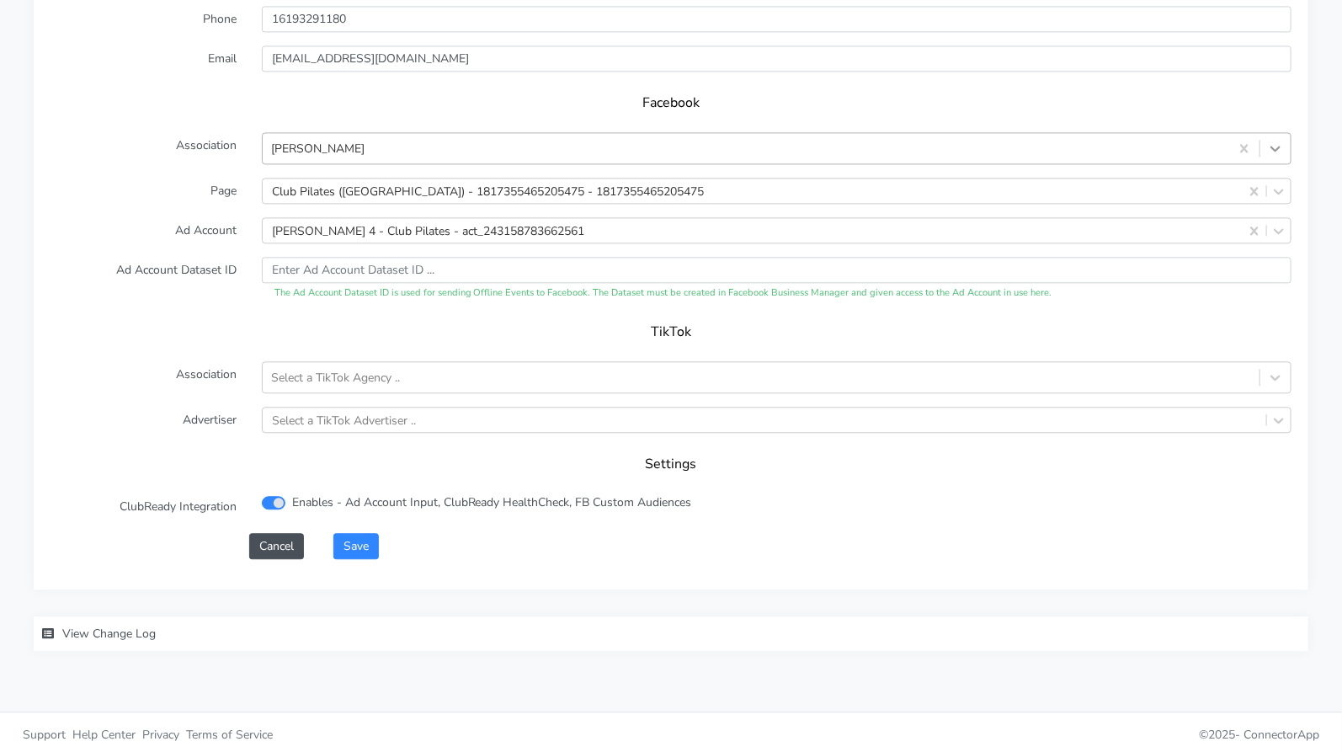
click at [1269, 152] on icon at bounding box center [1275, 148] width 17 height 17
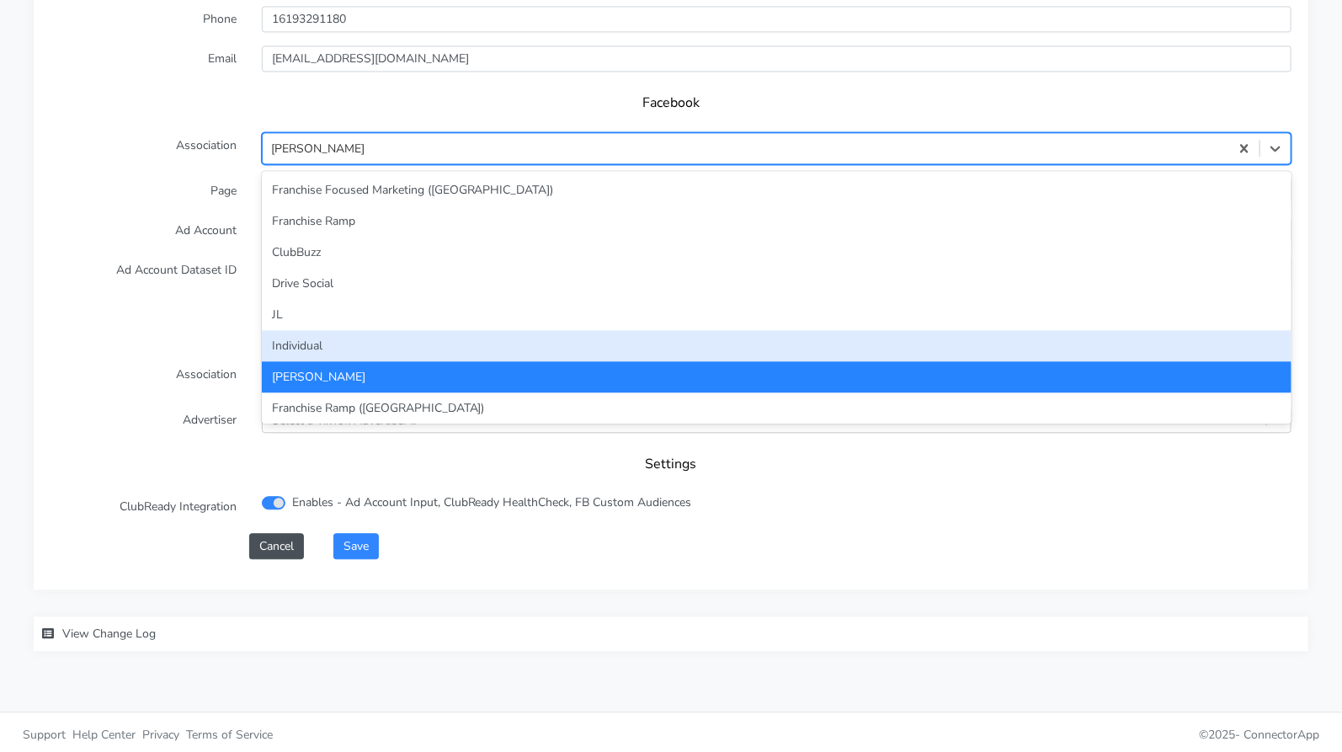
click at [787, 338] on div "Individual" at bounding box center [777, 345] width 1030 height 31
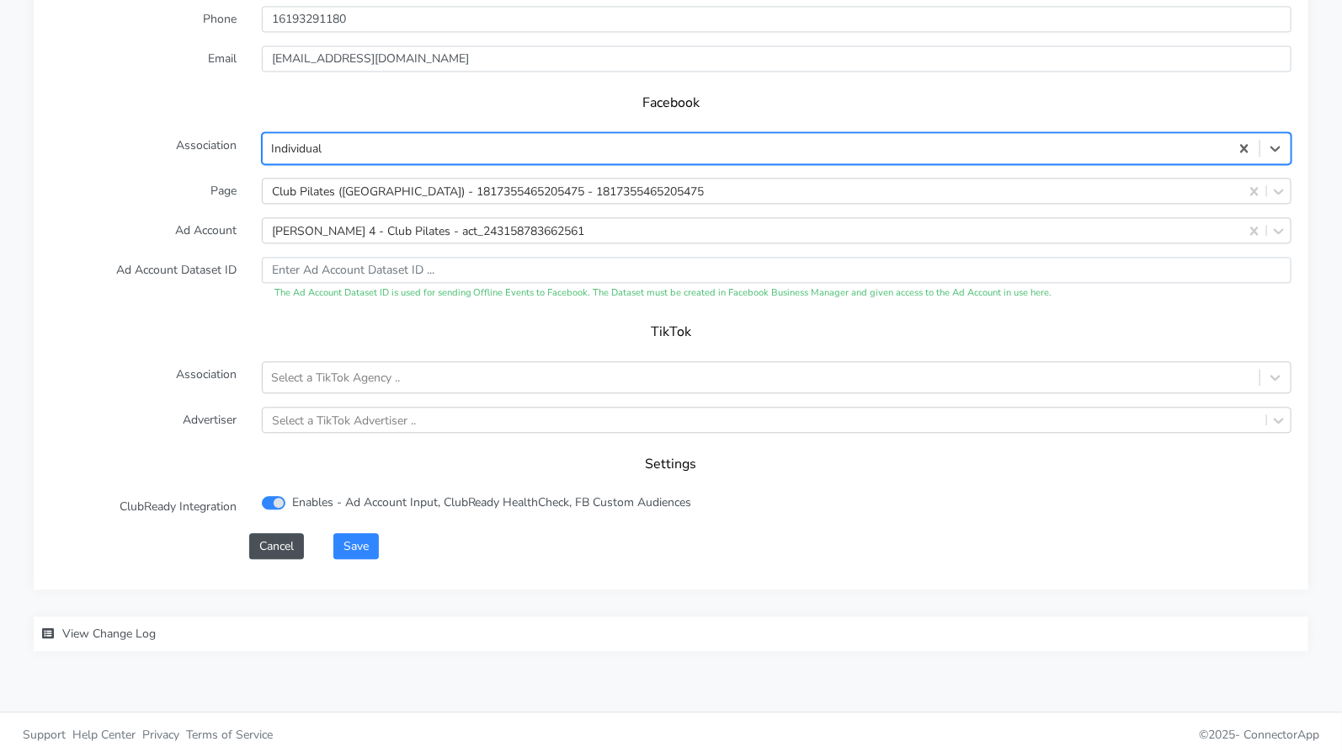
click at [174, 303] on form "XPO Admin Id clubpilates-granite-hills-ca Name Granite Hills Connection Externa…" at bounding box center [671, 144] width 1241 height 830
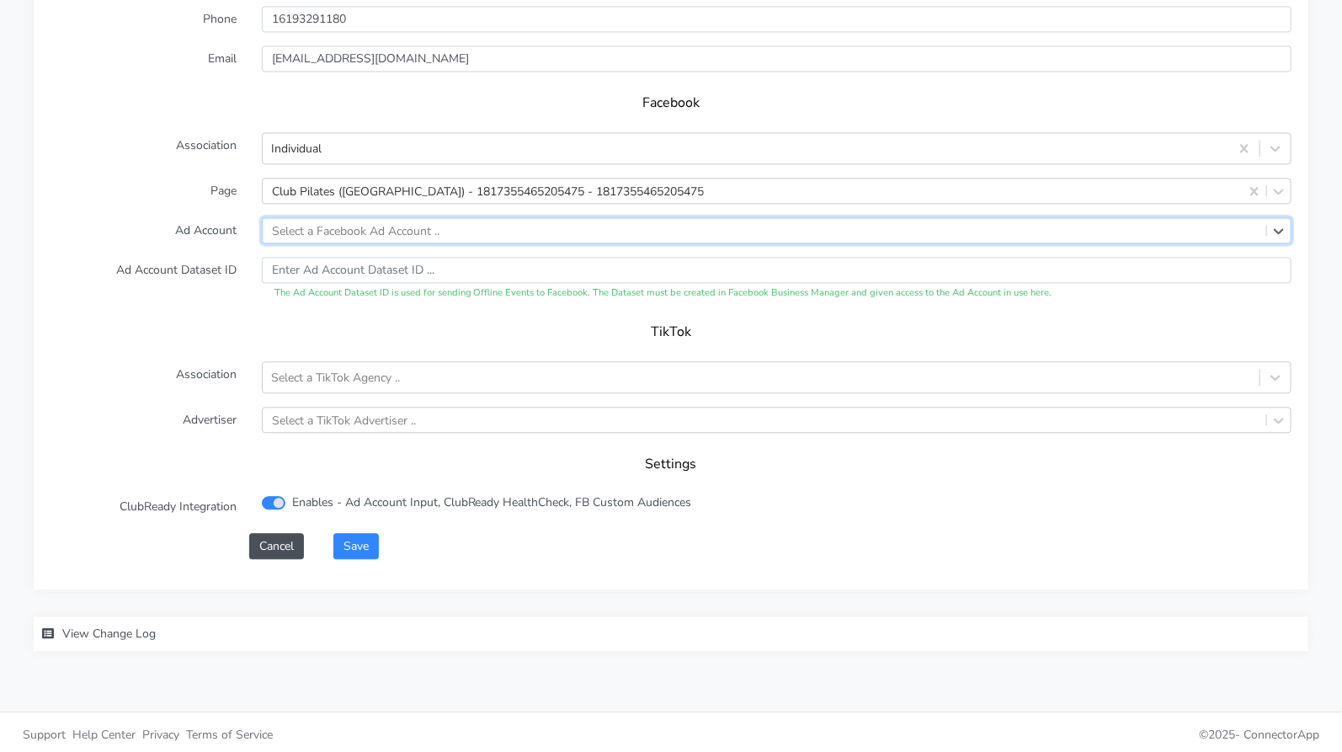
paste input "1487118772511835"
type input "1487118772511835"
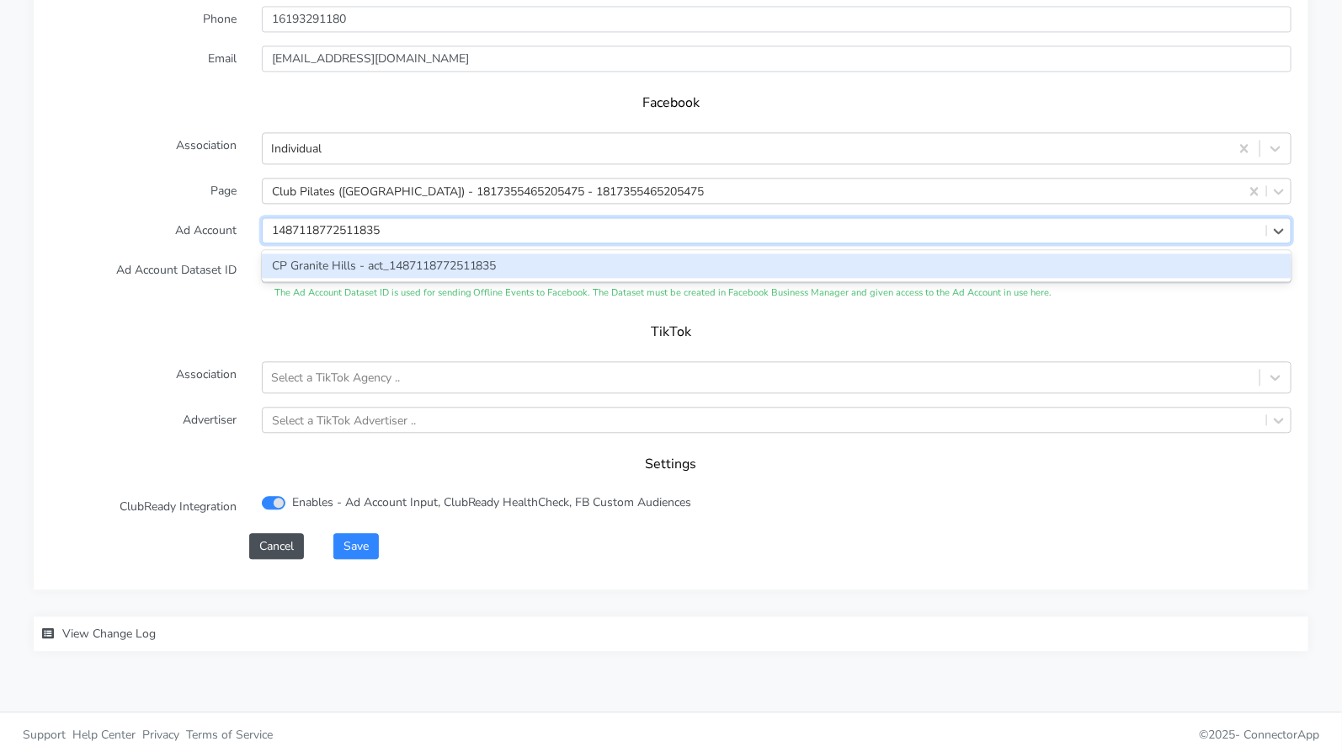
click at [390, 261] on div "CP Granite Hills - act_1487118772511835" at bounding box center [777, 265] width 1030 height 24
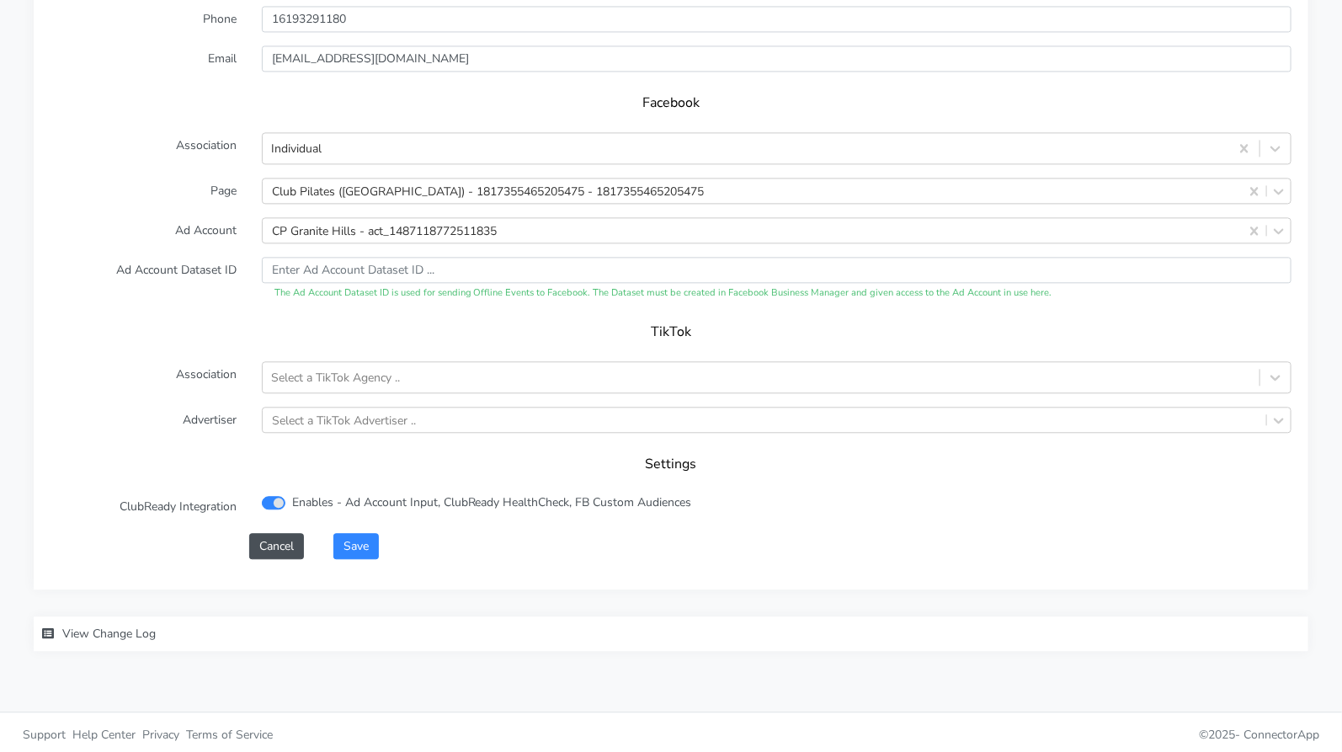
click at [195, 268] on label "Ad Account Dataset ID" at bounding box center [143, 279] width 211 height 44
click at [392, 545] on div "Save" at bounding box center [813, 546] width 984 height 26
click at [366, 542] on button "Save" at bounding box center [356, 546] width 45 height 26
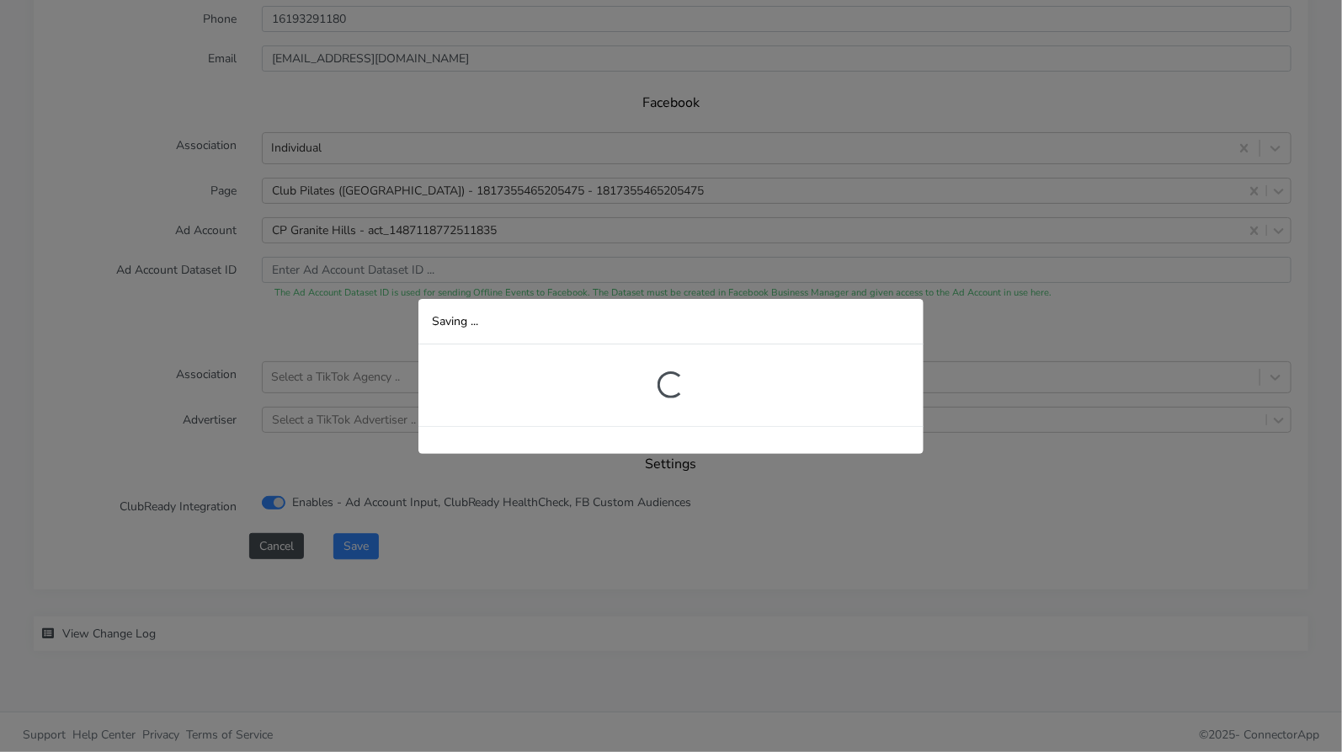
scroll to position [275, 0]
